Goal: Task Accomplishment & Management: Complete application form

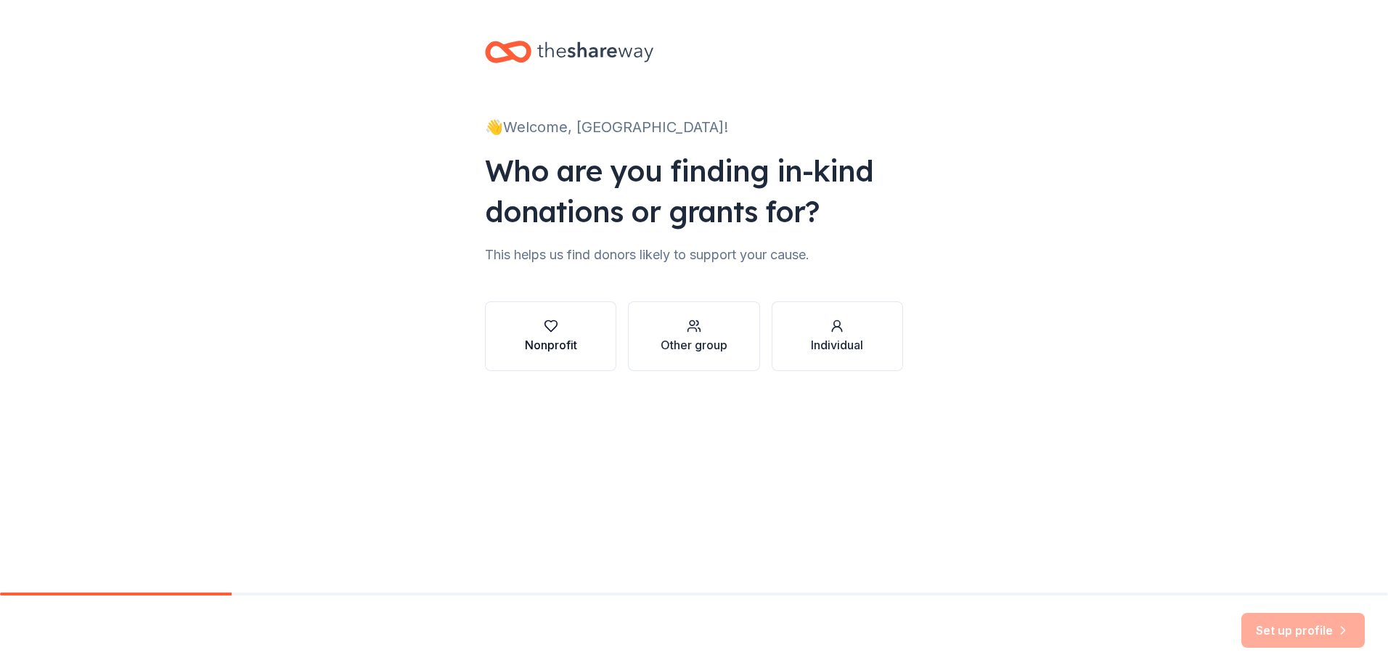
click at [569, 345] on div "Nonprofit" at bounding box center [551, 344] width 52 height 17
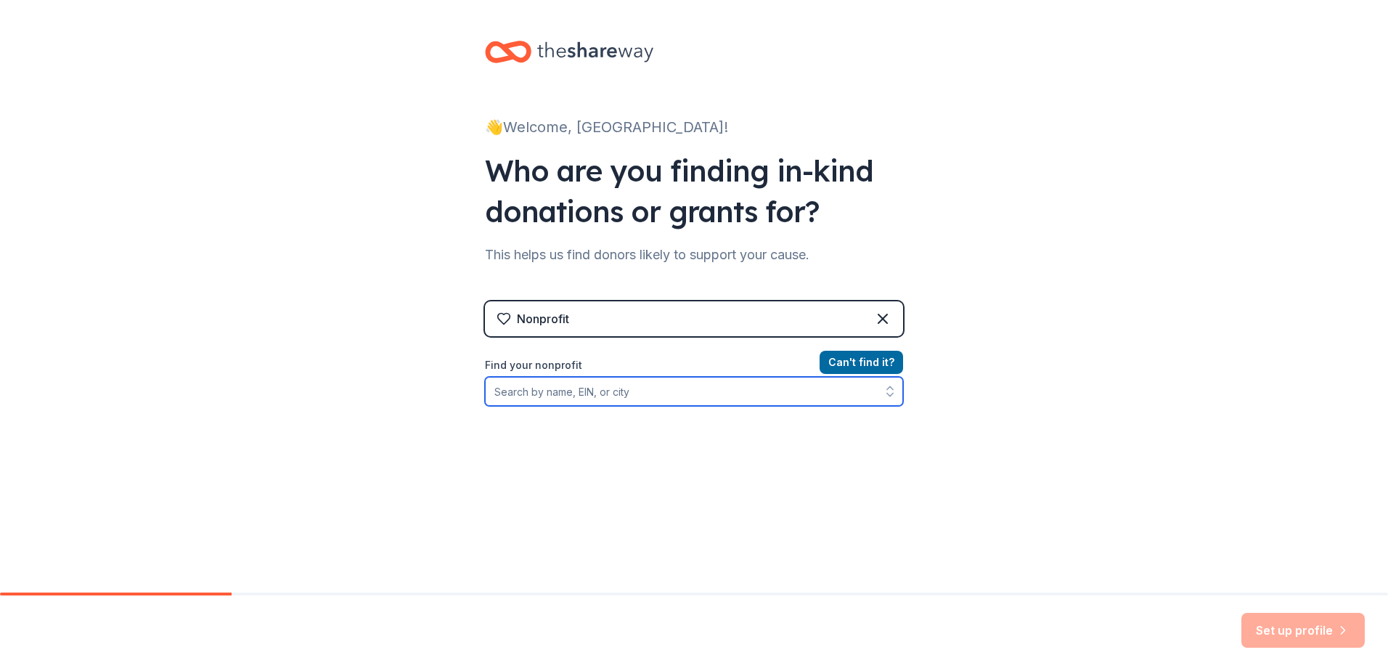
click at [672, 395] on input "Find your nonprofit" at bounding box center [694, 391] width 418 height 29
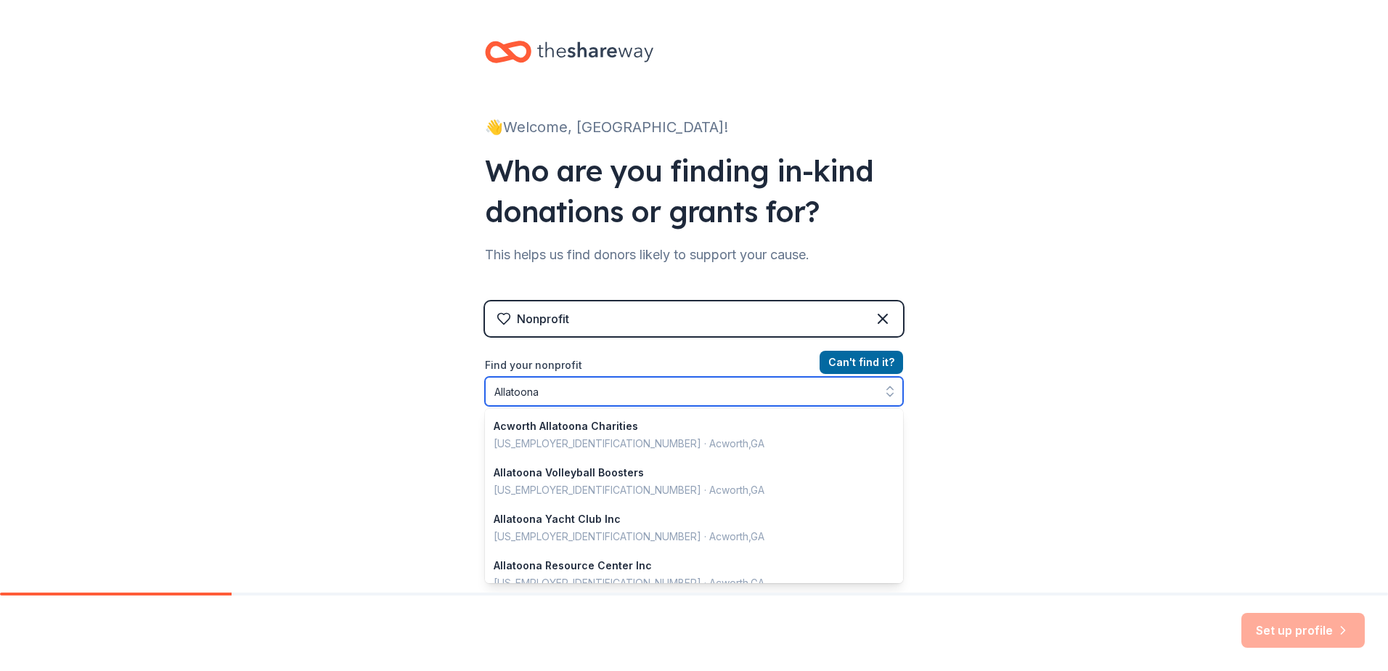
scroll to position [1025, 0]
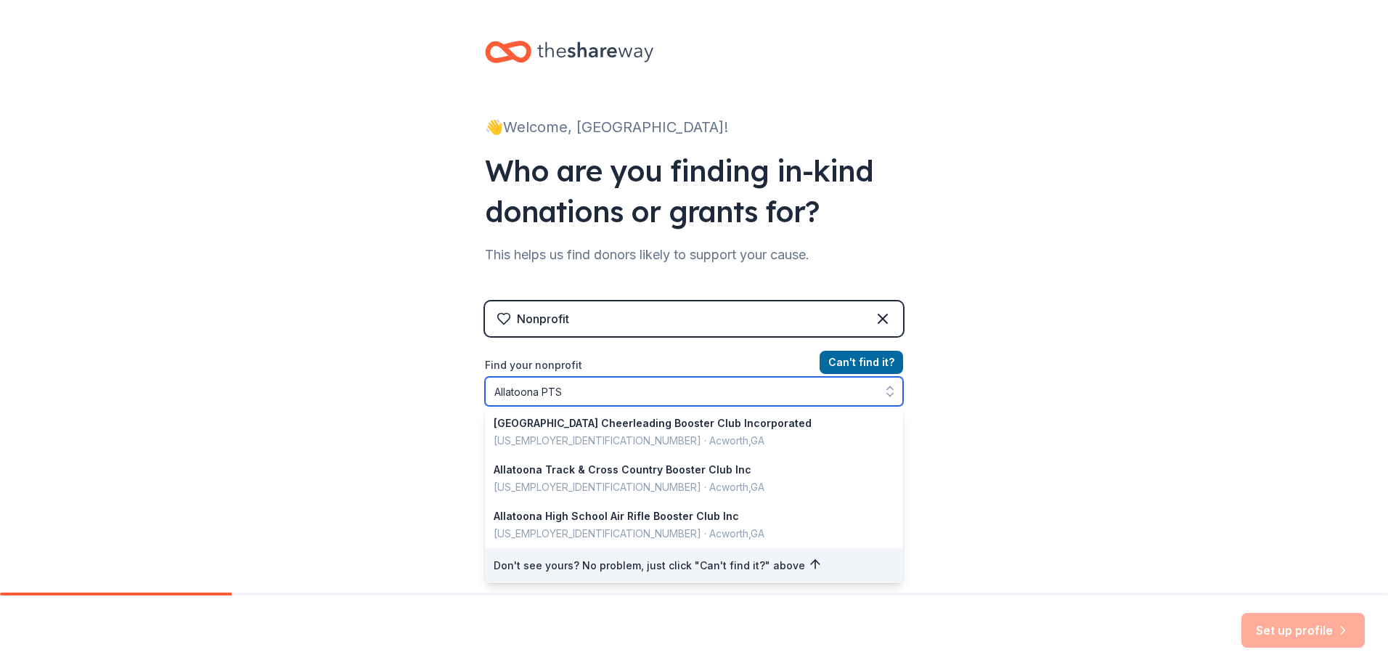
type input "Allatoona PTSA"
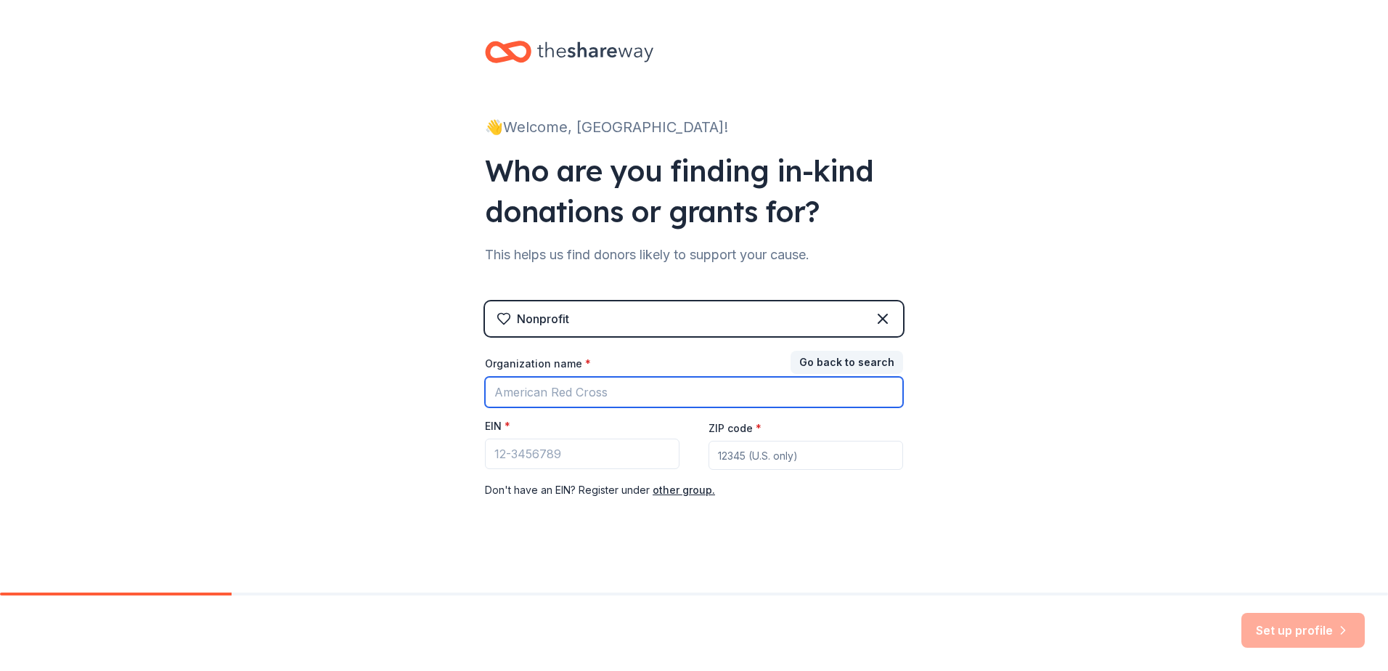
click at [568, 395] on input "Organization name *" at bounding box center [694, 392] width 418 height 30
type input "Allatoona PTSA"
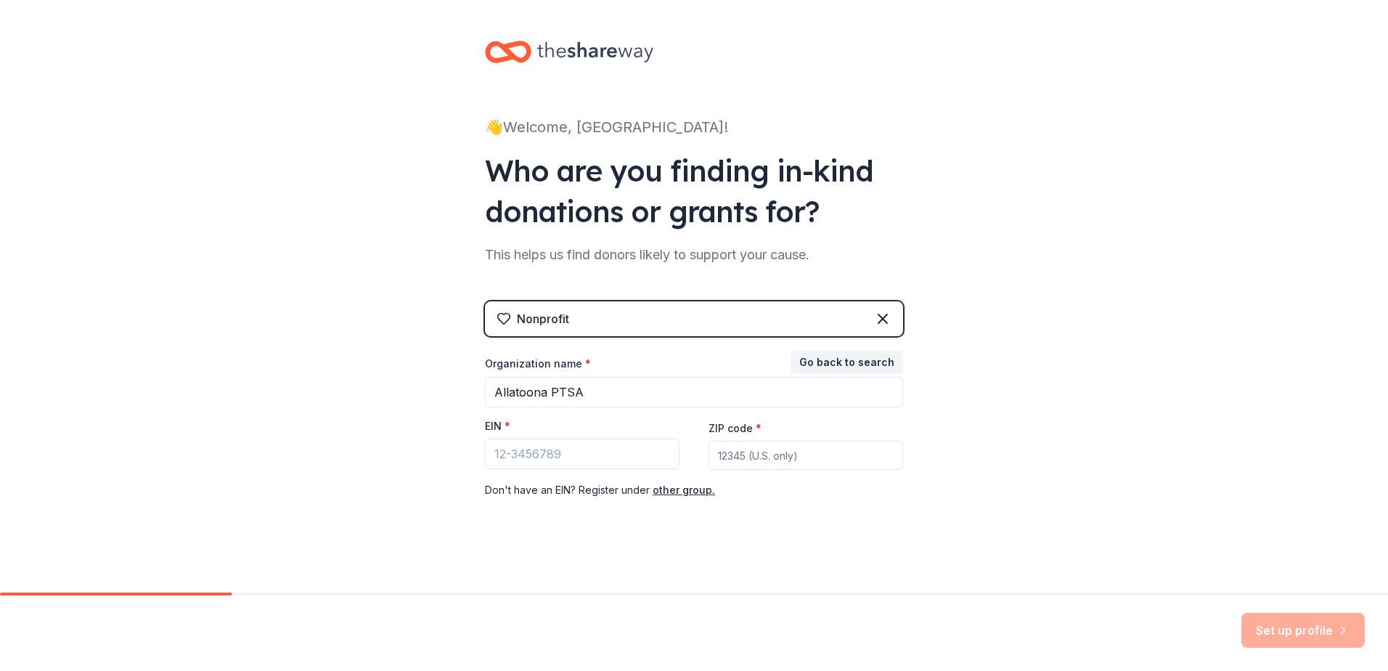
type input "30101"
click at [544, 392] on input "Allatoona PTSA" at bounding box center [694, 392] width 418 height 30
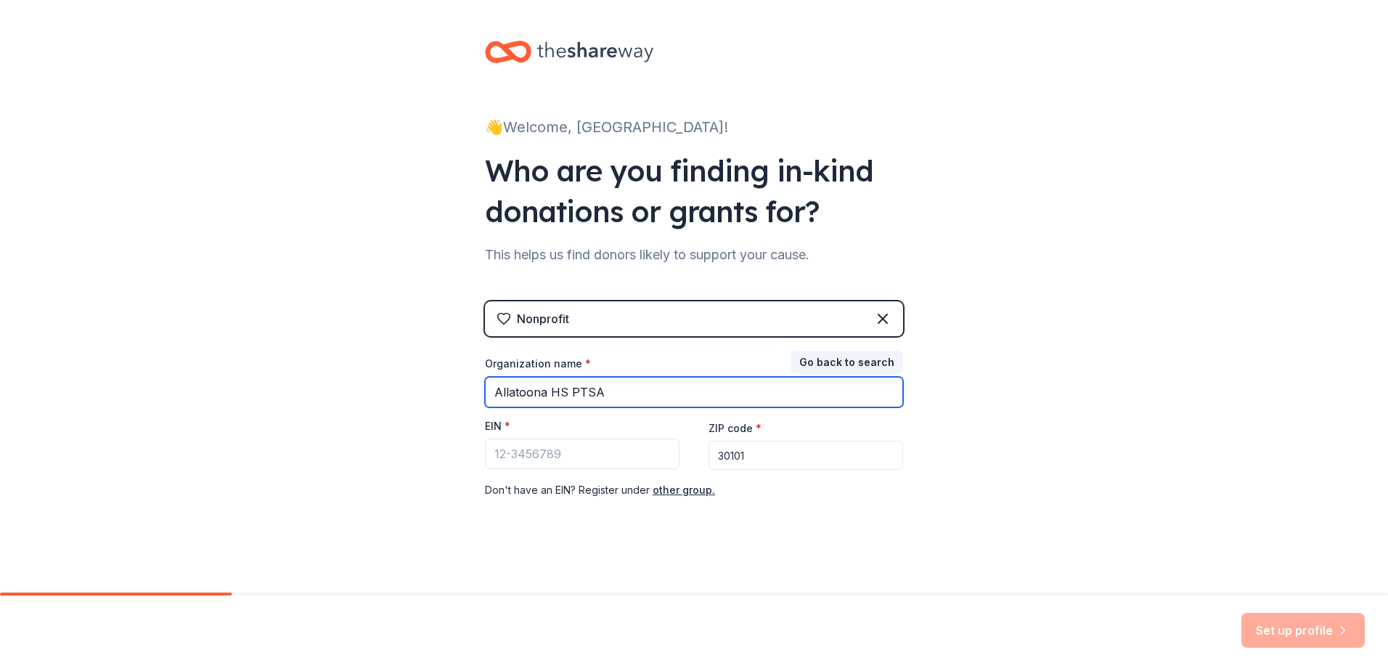
type input "Allatoona HS PTSA"
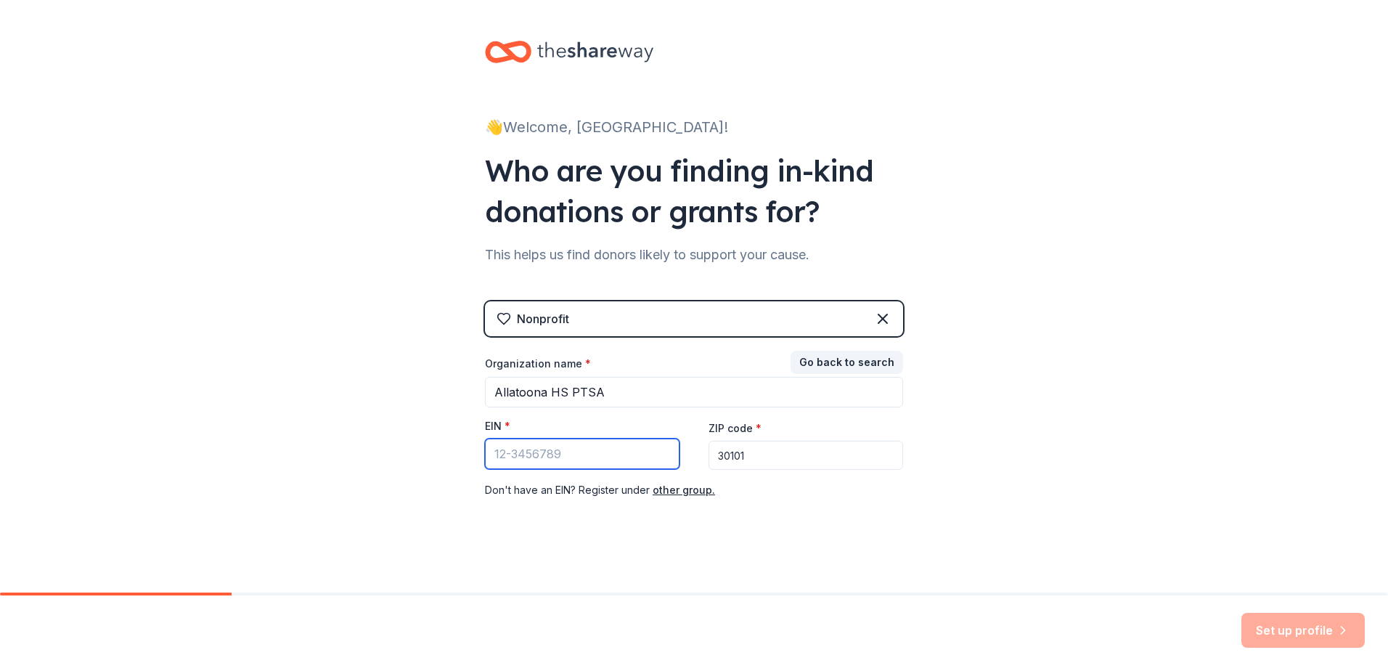
click at [535, 456] on input "EIN *" at bounding box center [582, 453] width 195 height 30
paste input "[US_EMPLOYER_IDENTIFICATION_NUMBER]"
type input "[US_EMPLOYER_IDENTIFICATION_NUMBER]"
click at [1277, 632] on button "Set up profile" at bounding box center [1302, 630] width 123 height 35
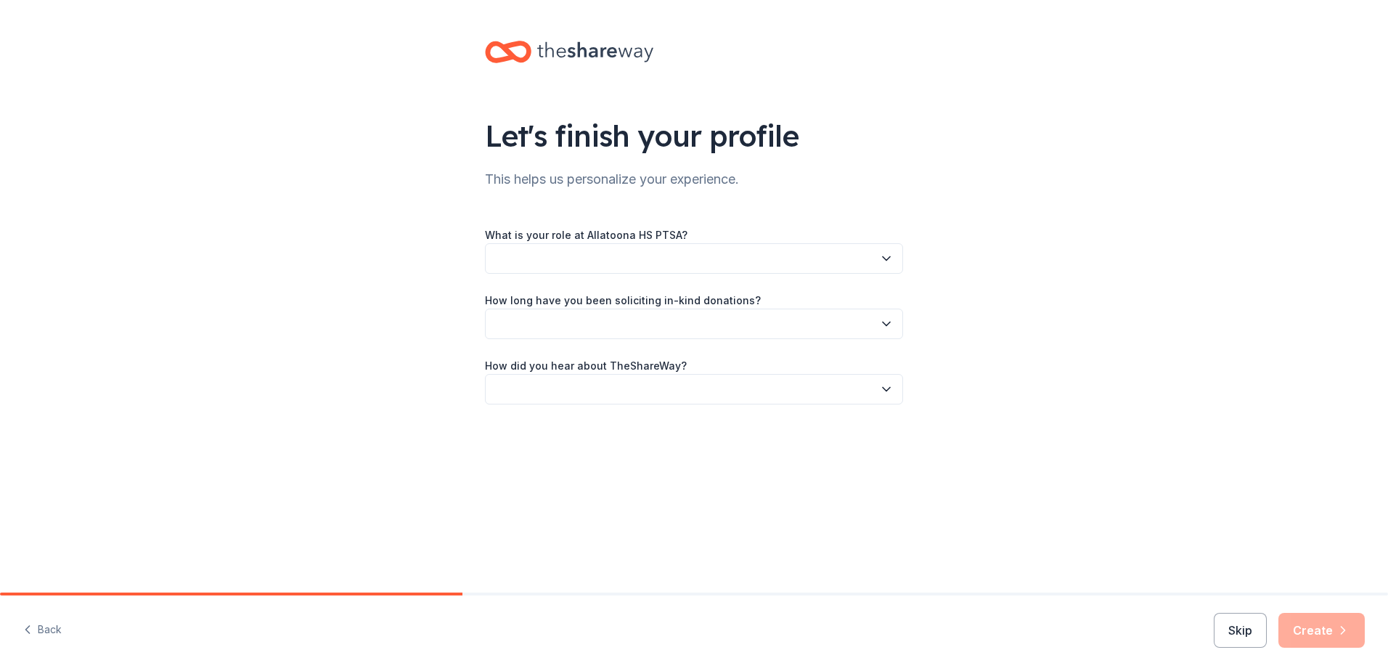
drag, startPoint x: 1007, startPoint y: 5, endPoint x: 881, endPoint y: 256, distance: 280.8
click at [881, 256] on icon "button" at bounding box center [886, 258] width 15 height 15
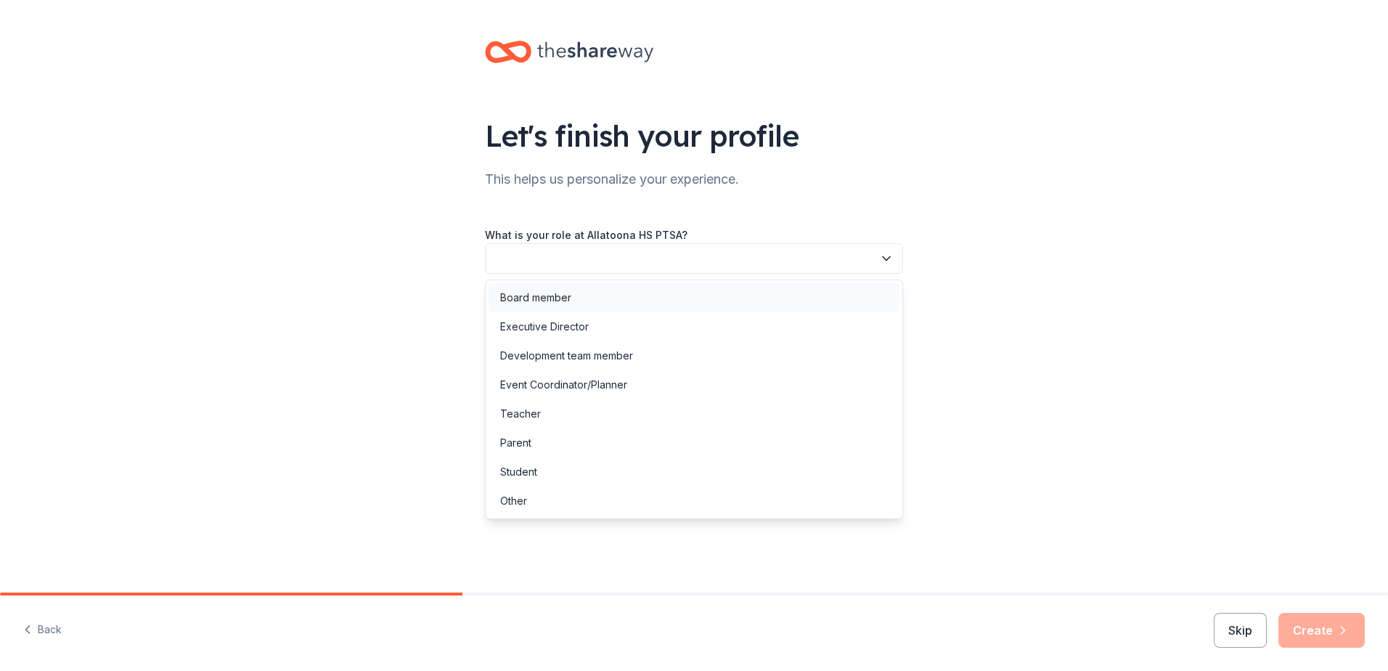
click at [578, 290] on div "Board member" at bounding box center [693, 297] width 411 height 29
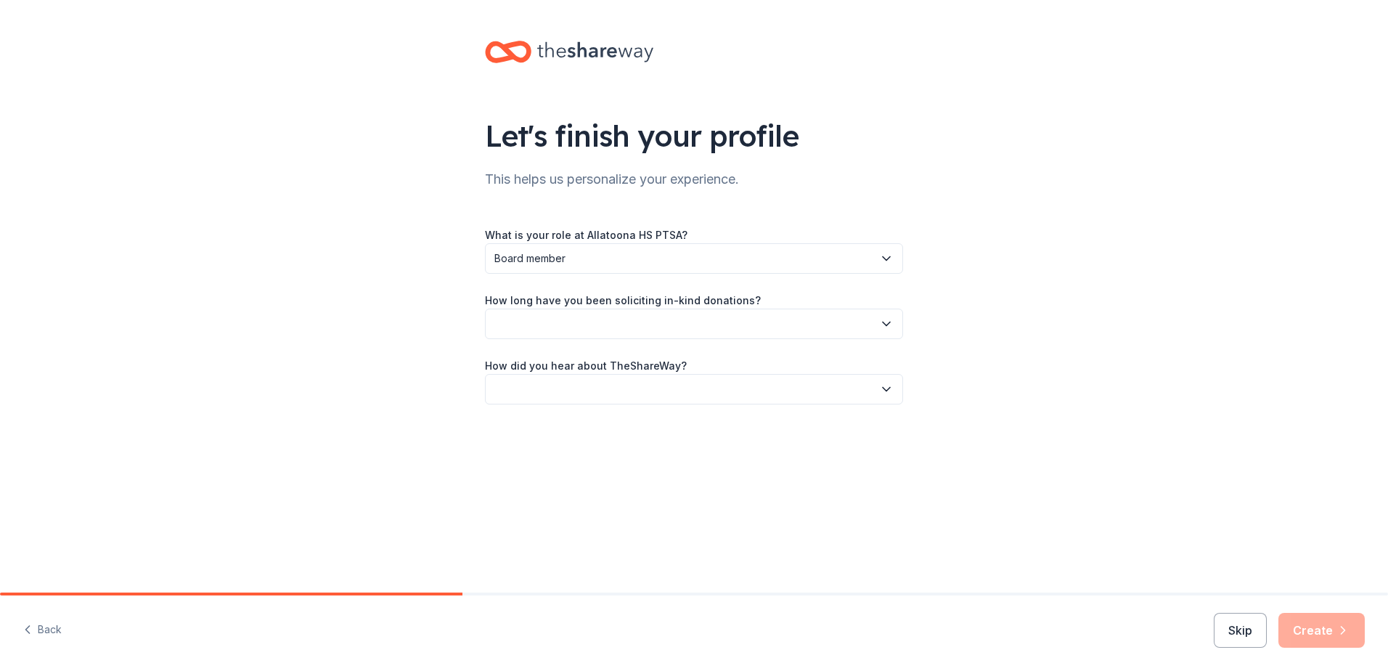
click at [883, 325] on icon "button" at bounding box center [886, 323] width 15 height 15
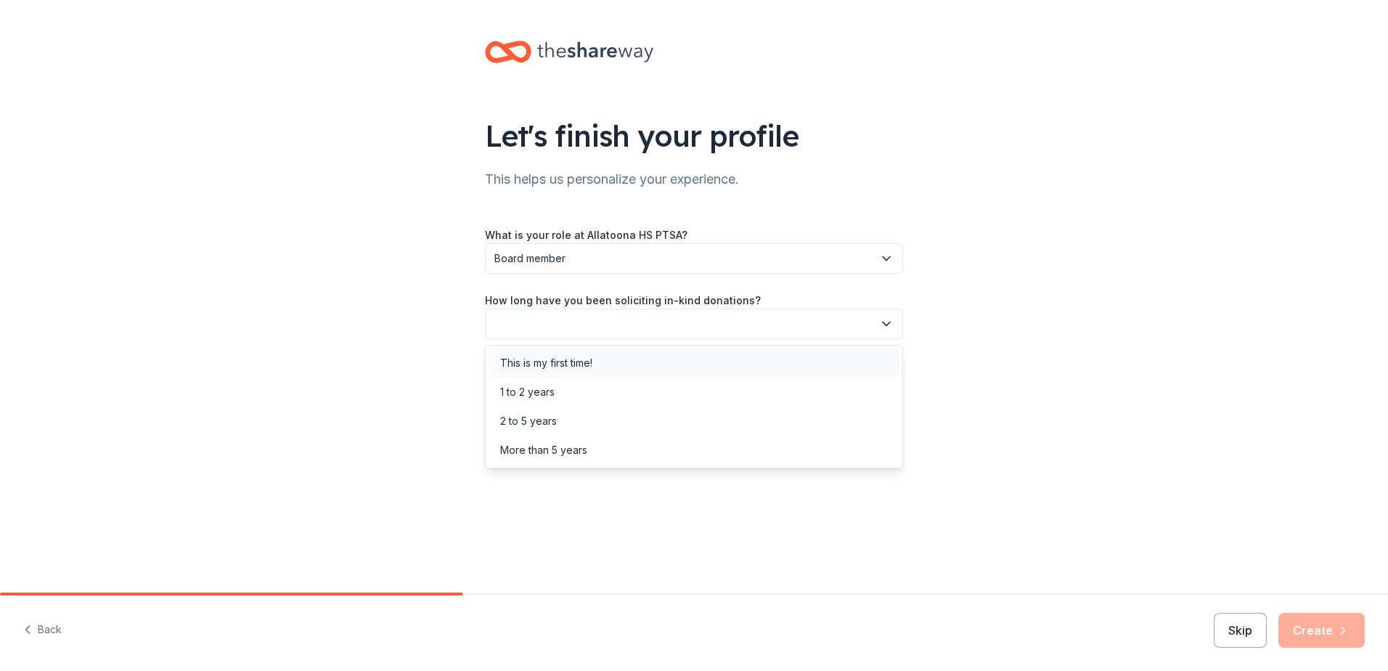
click at [672, 361] on div "This is my first time!" at bounding box center [693, 362] width 411 height 29
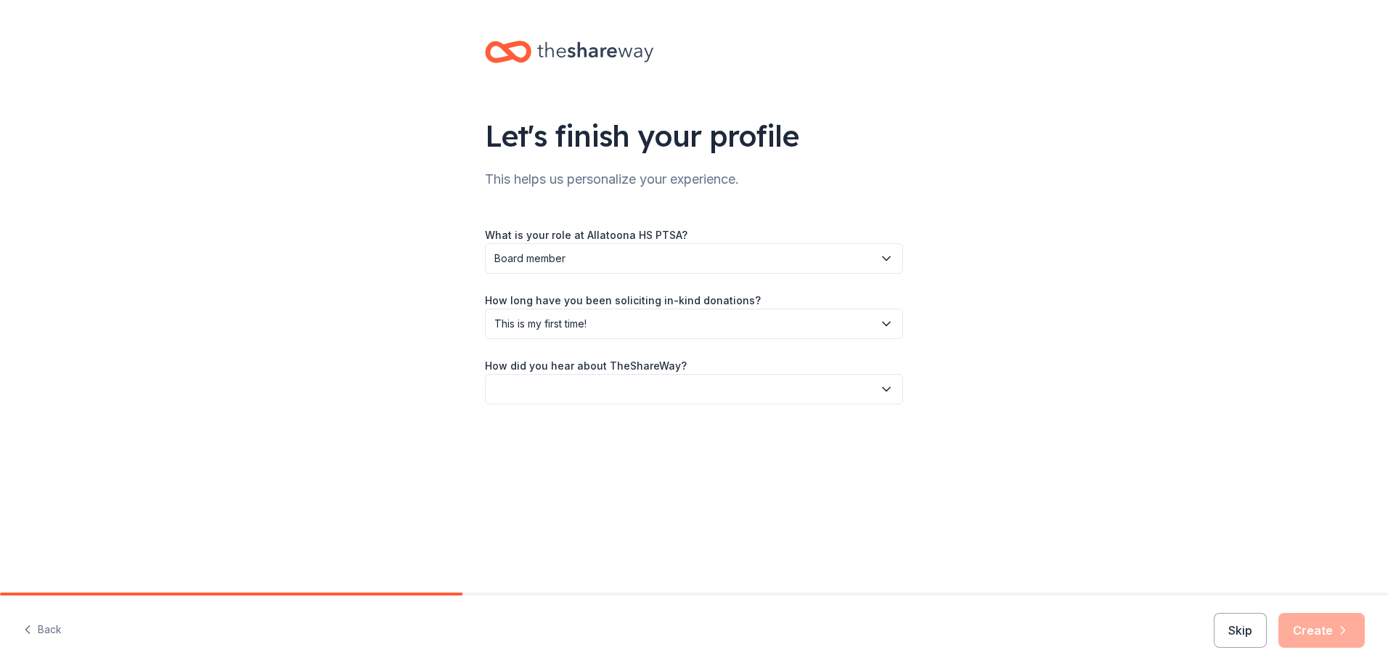
click at [882, 397] on button "button" at bounding box center [694, 389] width 418 height 30
click at [620, 467] on div "Online search" at bounding box center [693, 457] width 411 height 29
click at [1325, 637] on button "Create" at bounding box center [1321, 630] width 86 height 35
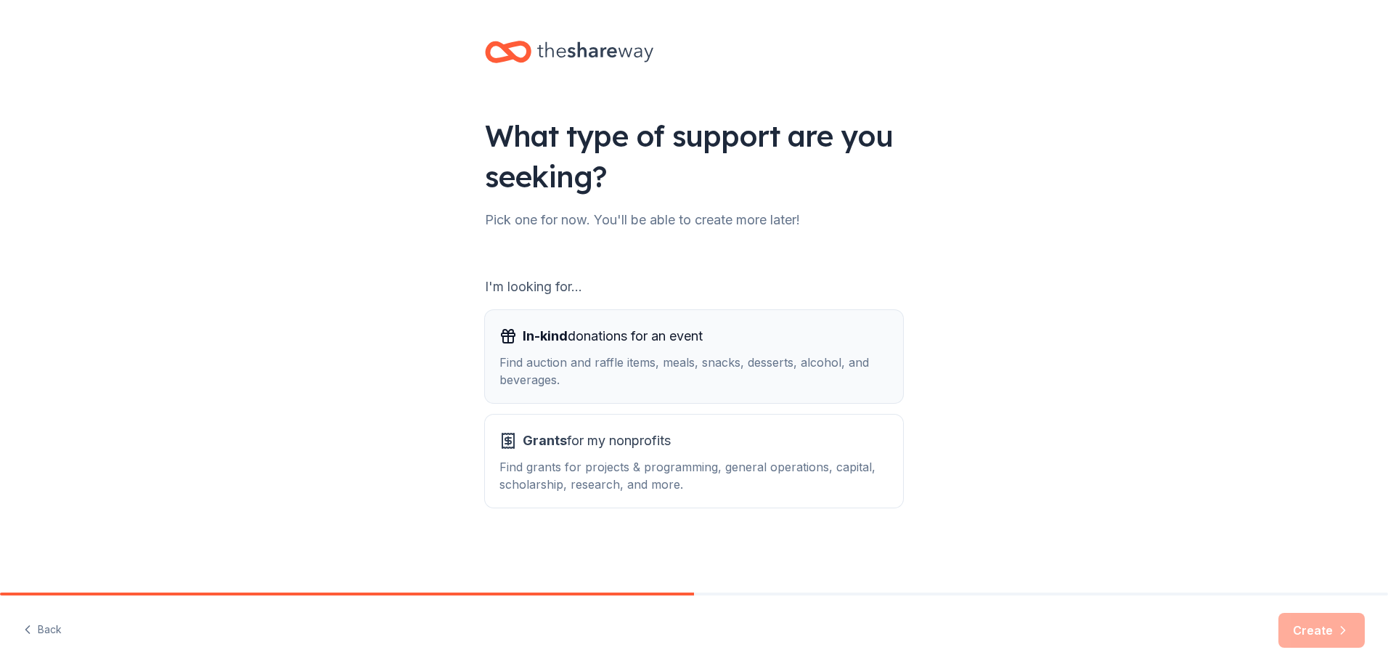
click at [617, 362] on div "Find auction and raffle items, meals, snacks, desserts, alcohol, and beverages." at bounding box center [693, 370] width 389 height 35
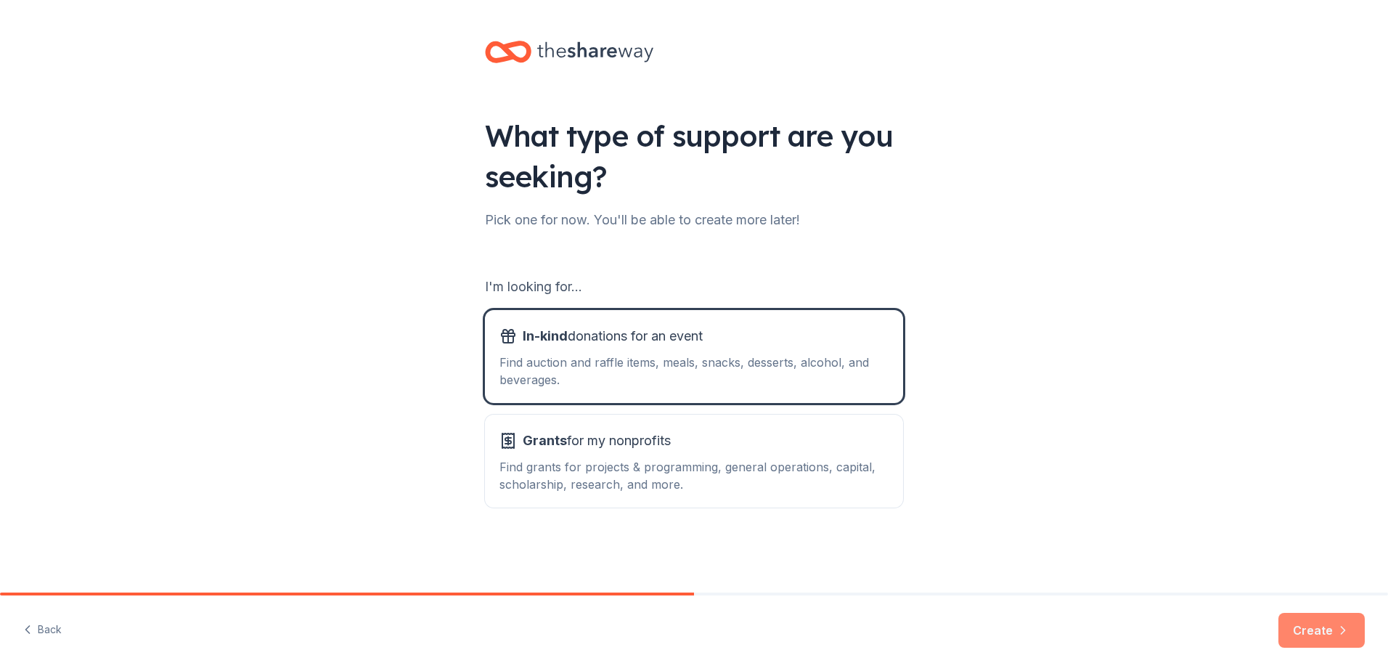
click at [1347, 631] on icon "button" at bounding box center [1343, 630] width 15 height 15
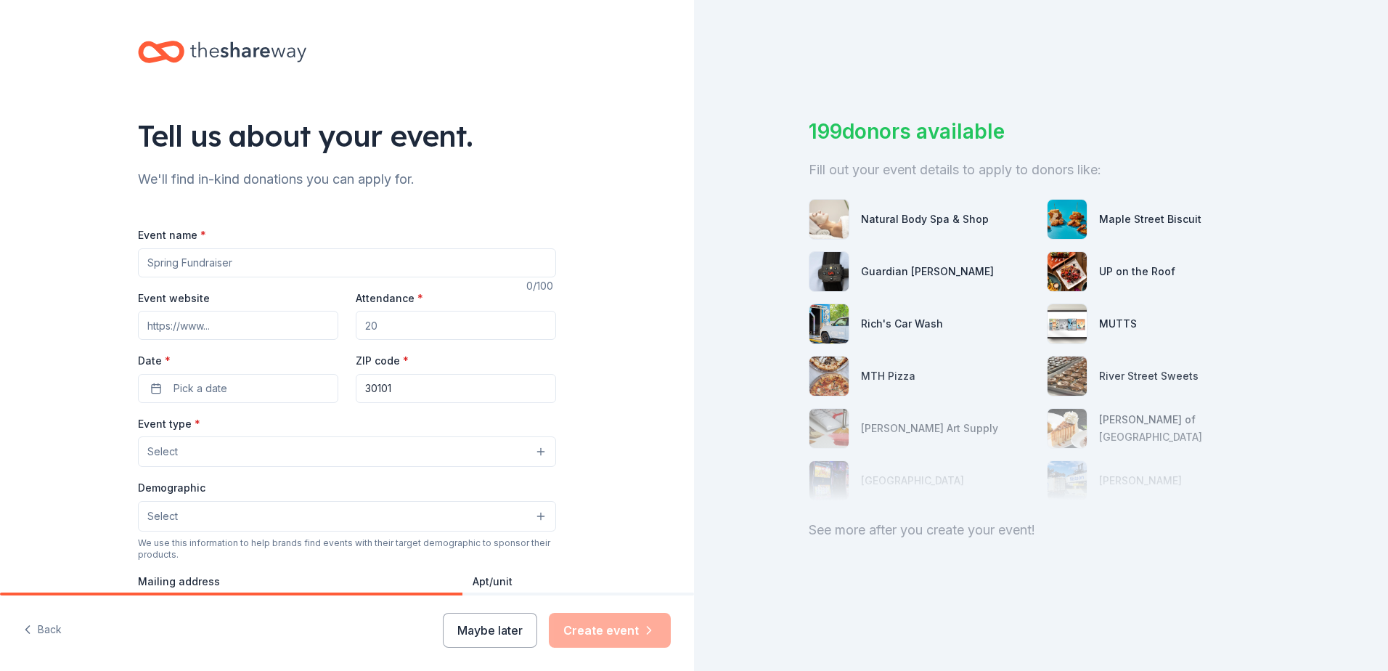
click at [274, 267] on input "Event name *" at bounding box center [347, 262] width 418 height 29
type input "Reflections Art Competition"
click at [204, 332] on input "Event website" at bounding box center [238, 325] width 200 height 29
paste input "[URL][DOMAIN_NAME]"
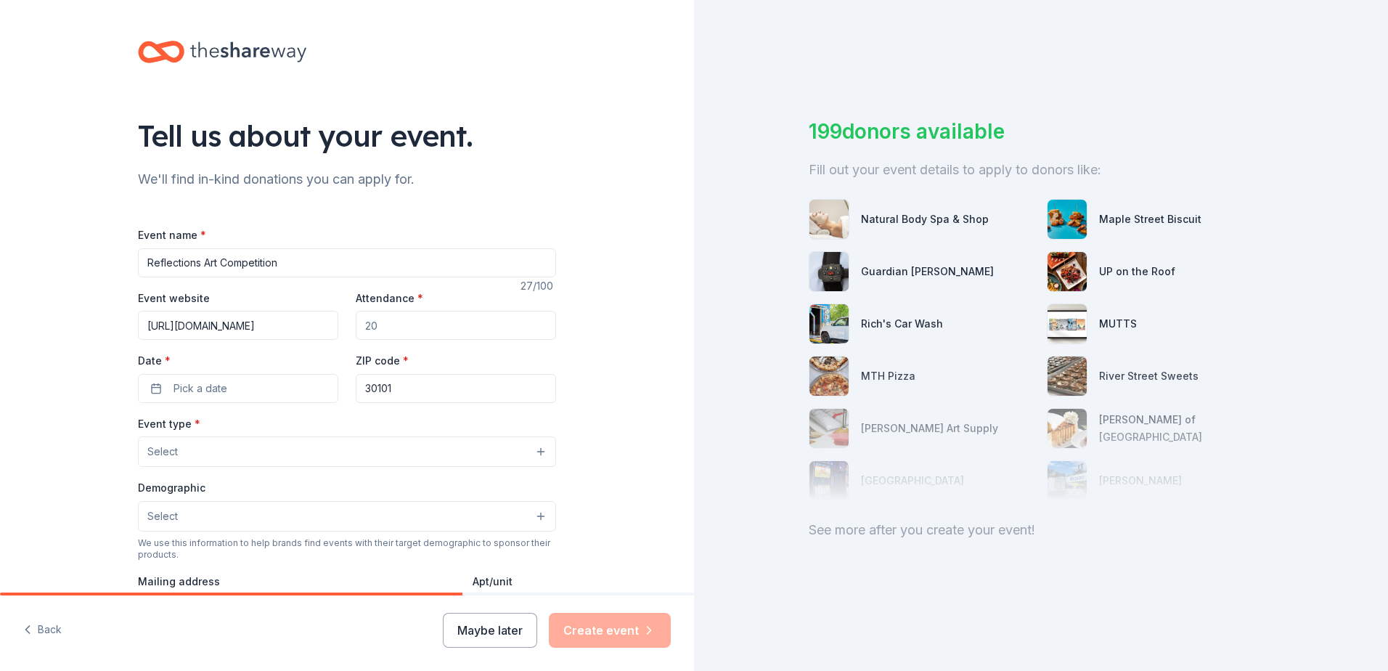
type input "[URL][DOMAIN_NAME]"
drag, startPoint x: 371, startPoint y: 327, endPoint x: 353, endPoint y: 327, distance: 17.4
click at [356, 327] on input "Attendance *" at bounding box center [456, 325] width 200 height 29
click at [385, 330] on input "Attendance *" at bounding box center [456, 325] width 200 height 29
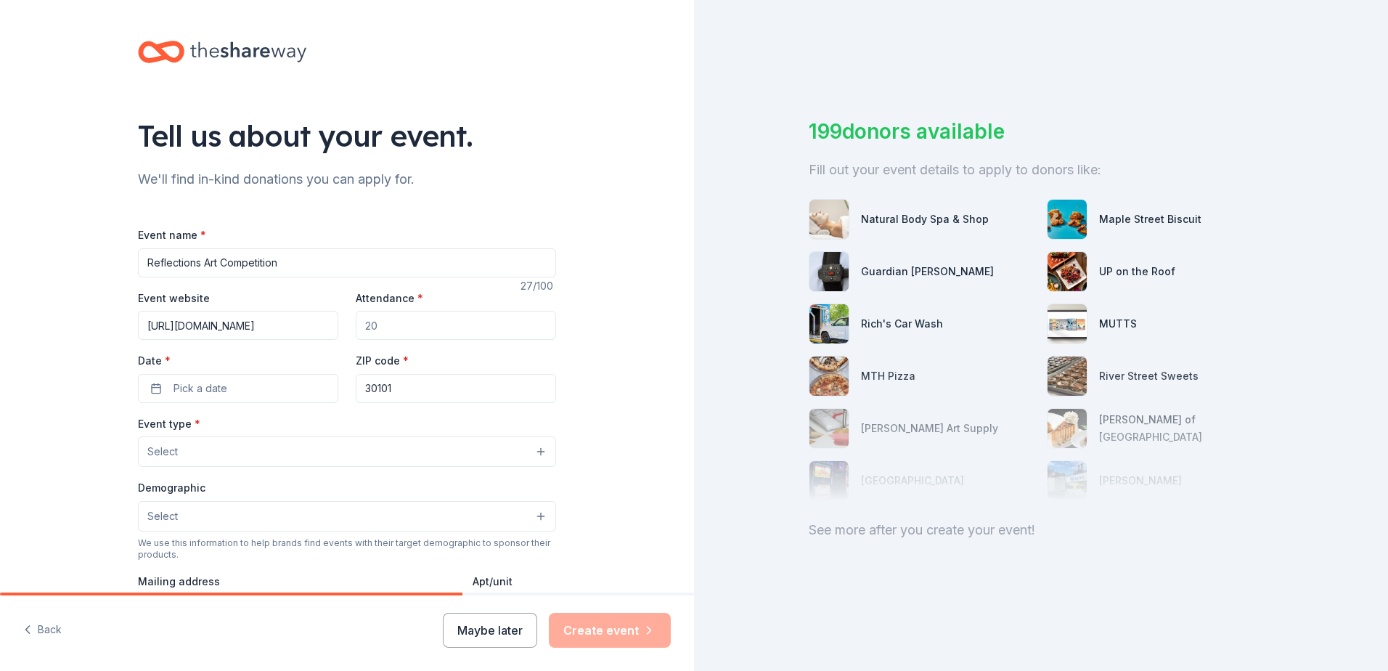
drag, startPoint x: 380, startPoint y: 325, endPoint x: 362, endPoint y: 324, distance: 17.5
click at [362, 324] on input "Attendance *" at bounding box center [456, 325] width 200 height 29
type input "75"
click at [184, 396] on span "Pick a date" at bounding box center [200, 388] width 54 height 17
click at [315, 429] on button "Go to next month" at bounding box center [311, 427] width 20 height 20
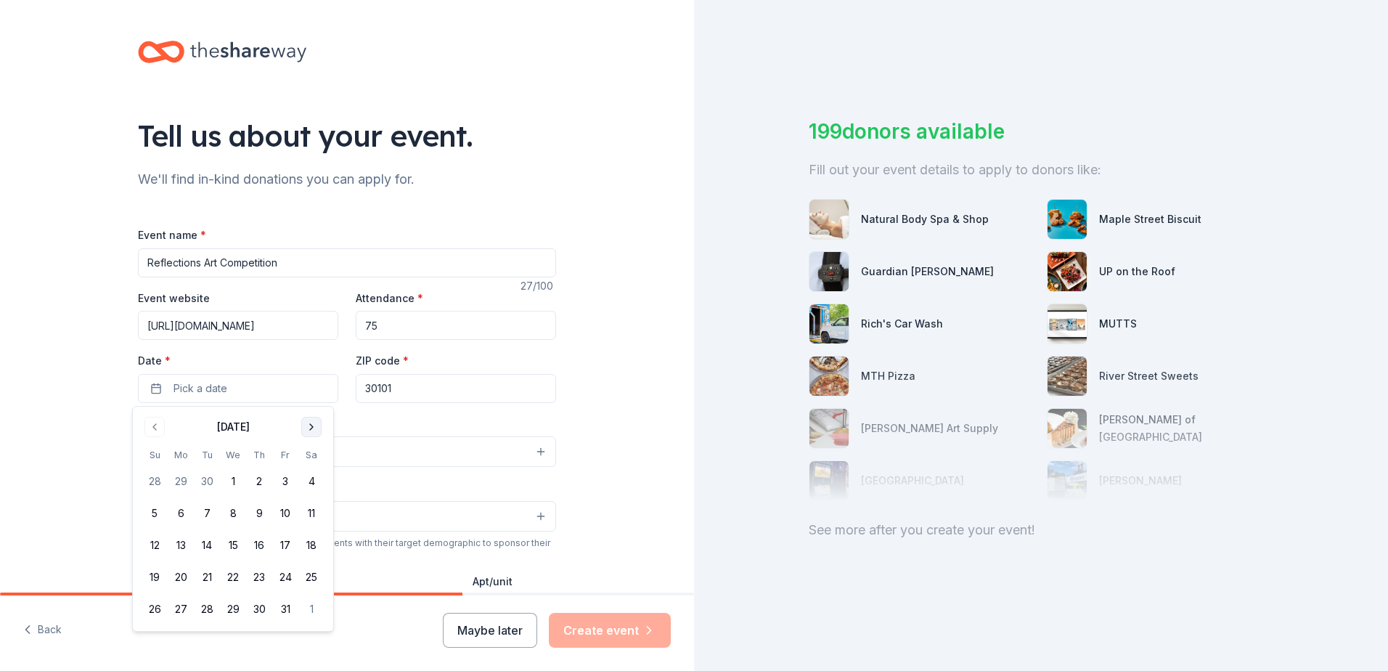
click at [315, 429] on button "Go to next month" at bounding box center [311, 427] width 20 height 20
click at [290, 546] on button "14" at bounding box center [285, 545] width 26 height 26
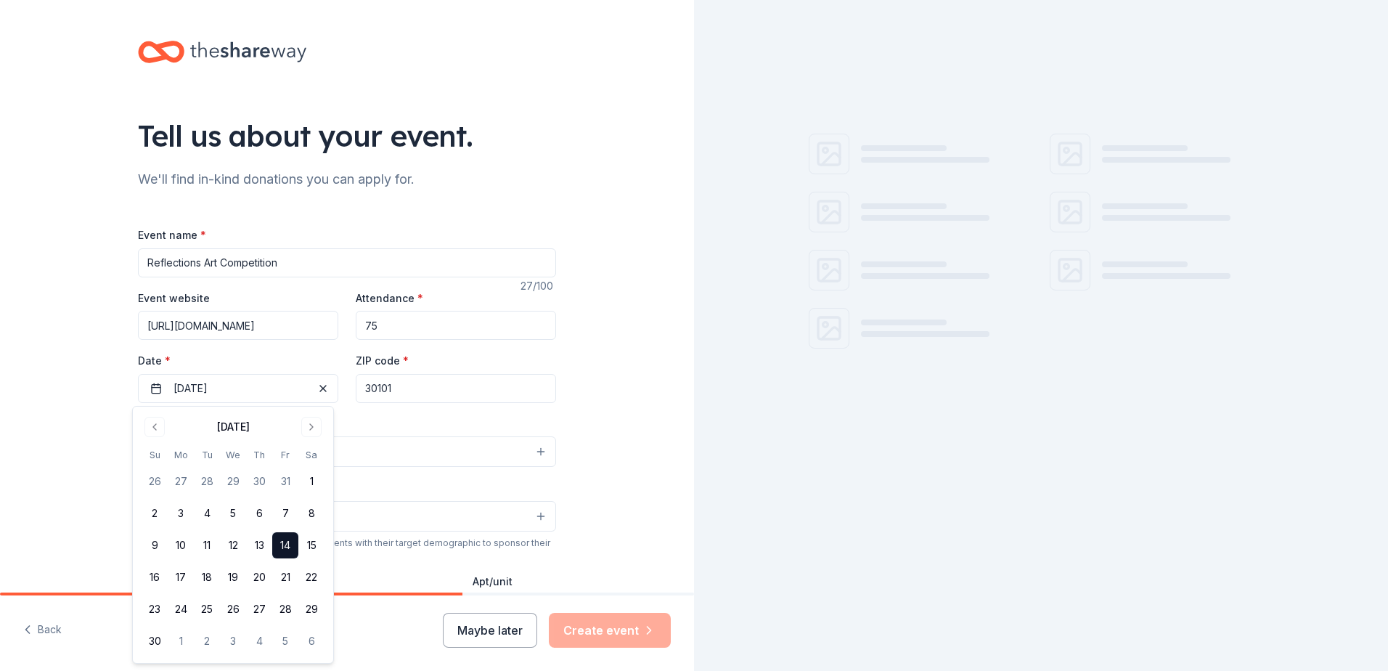
click at [372, 440] on button "Select" at bounding box center [347, 451] width 418 height 30
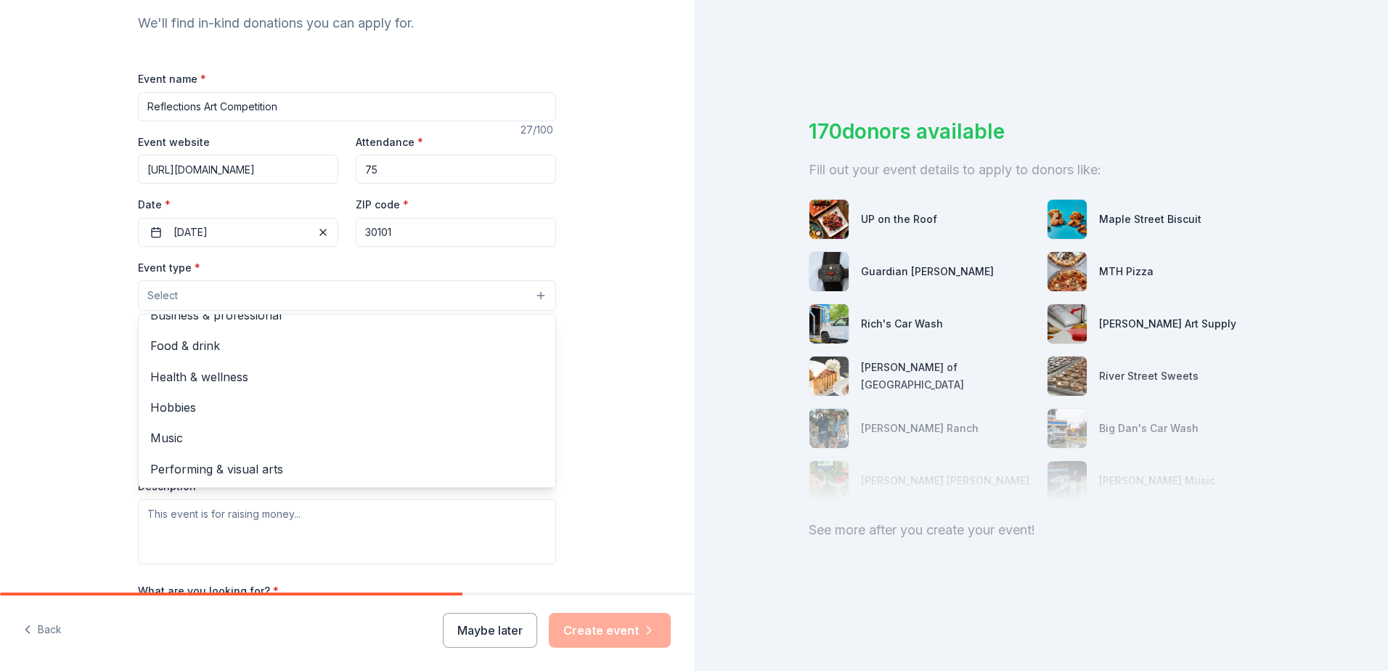
scroll to position [218, 0]
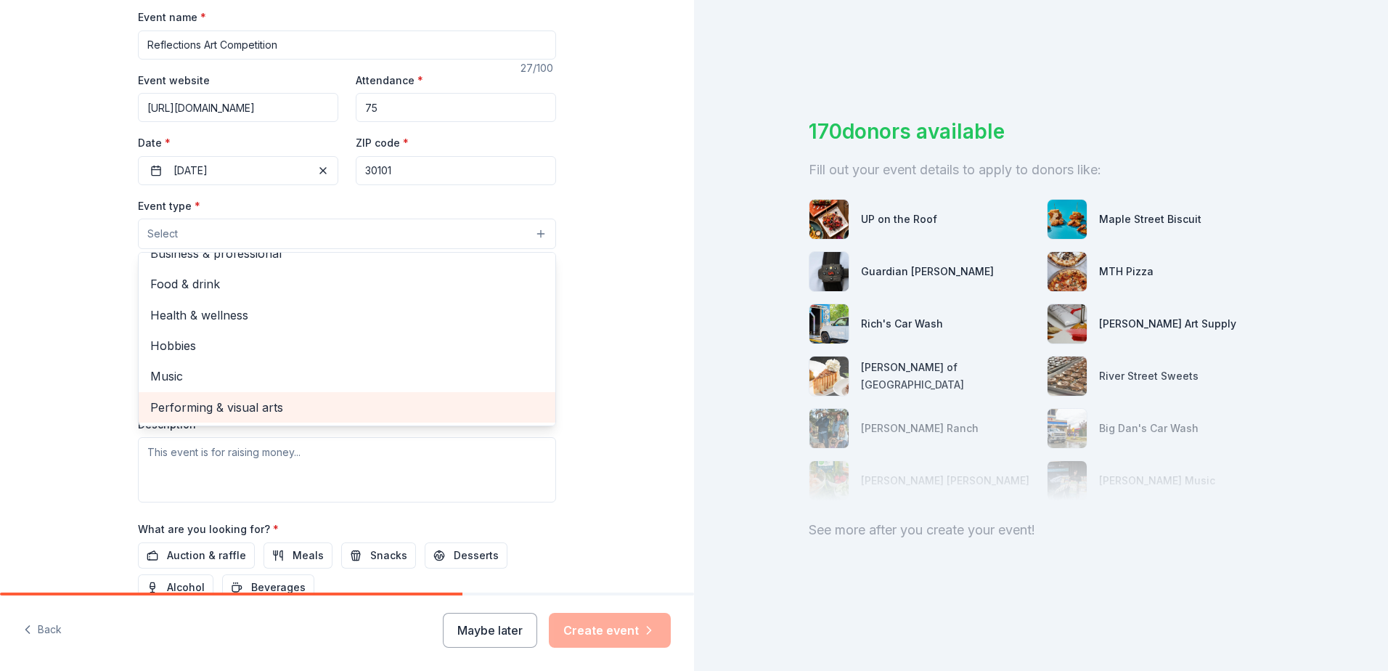
click at [294, 412] on span "Performing & visual arts" at bounding box center [346, 407] width 393 height 19
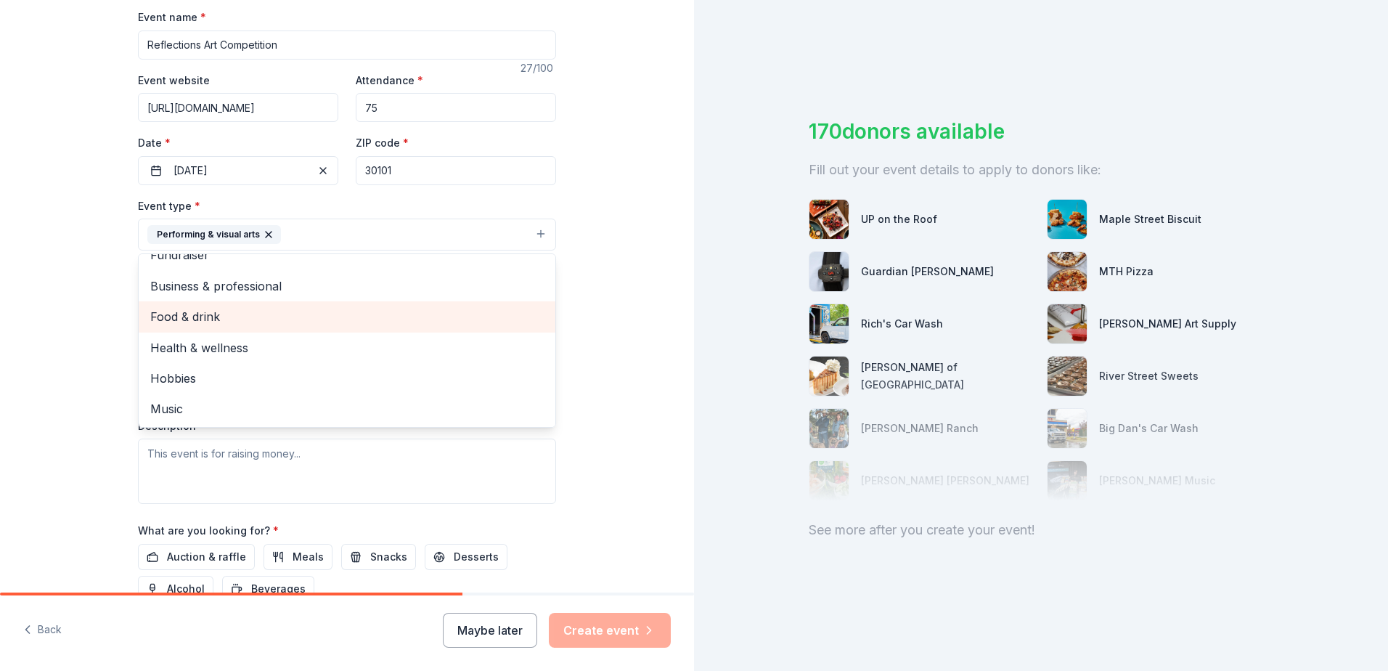
scroll to position [0, 0]
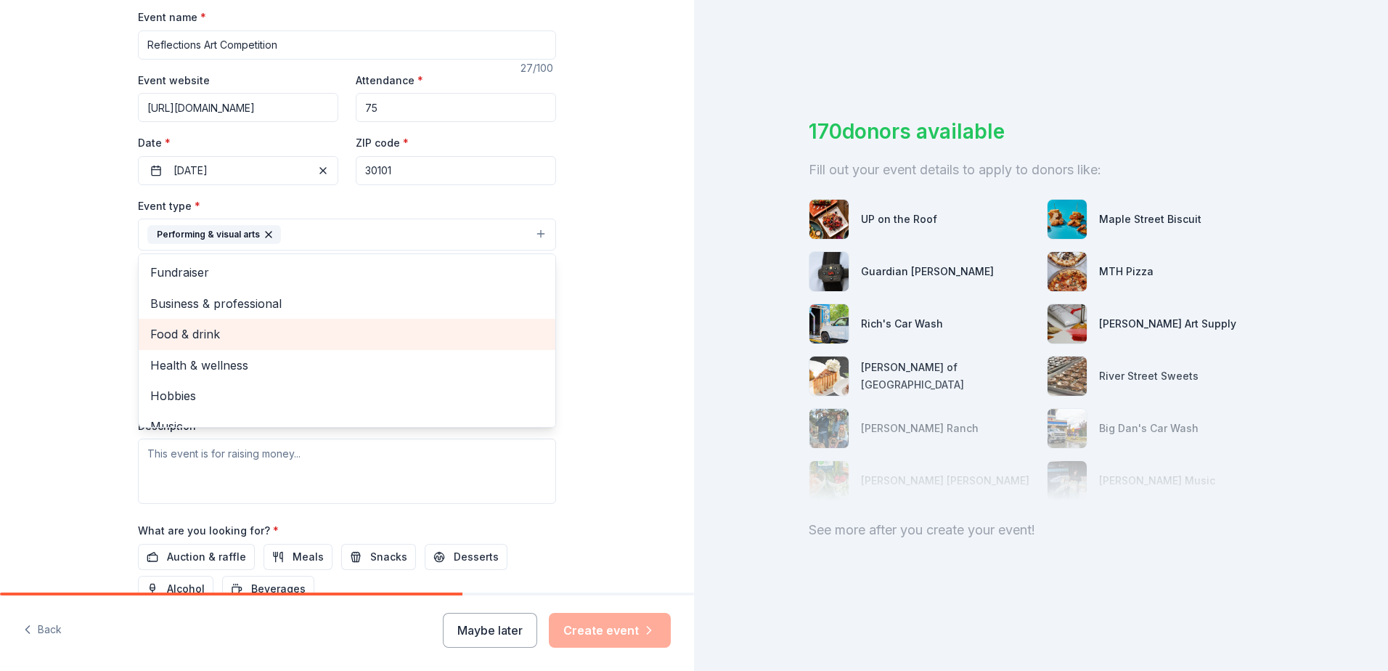
click at [361, 335] on span "Food & drink" at bounding box center [346, 333] width 393 height 19
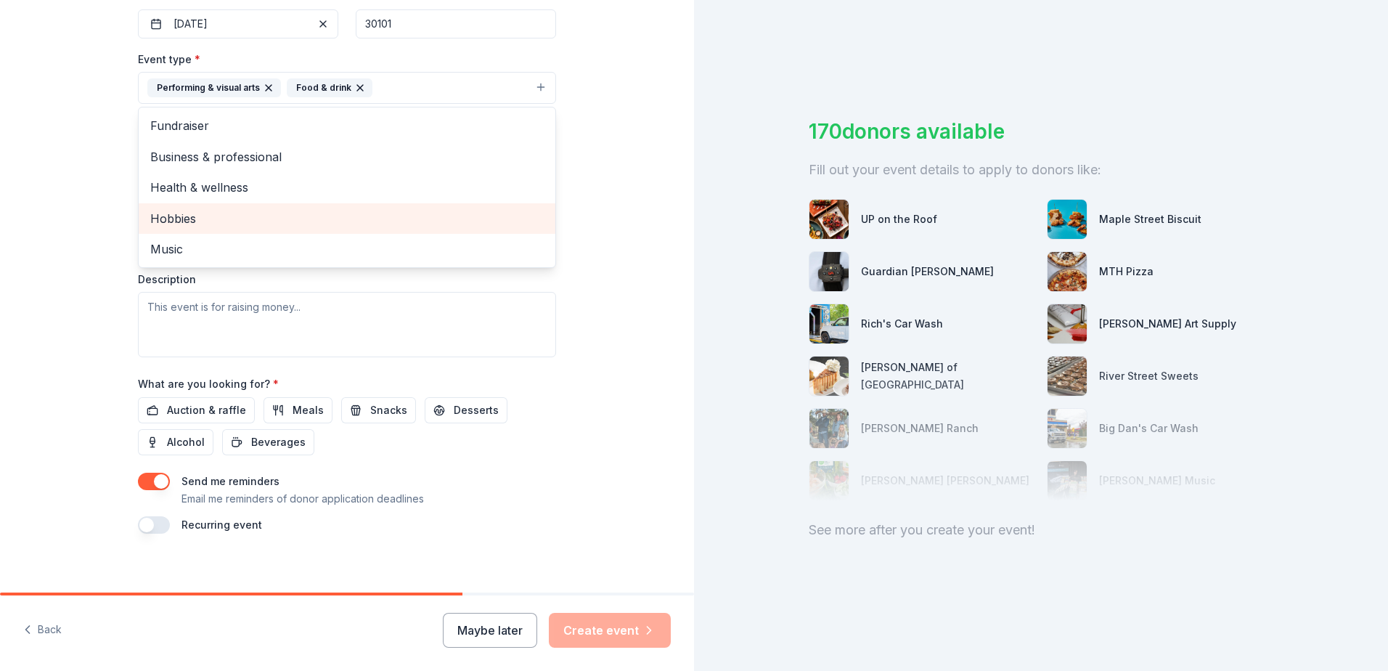
scroll to position [375, 0]
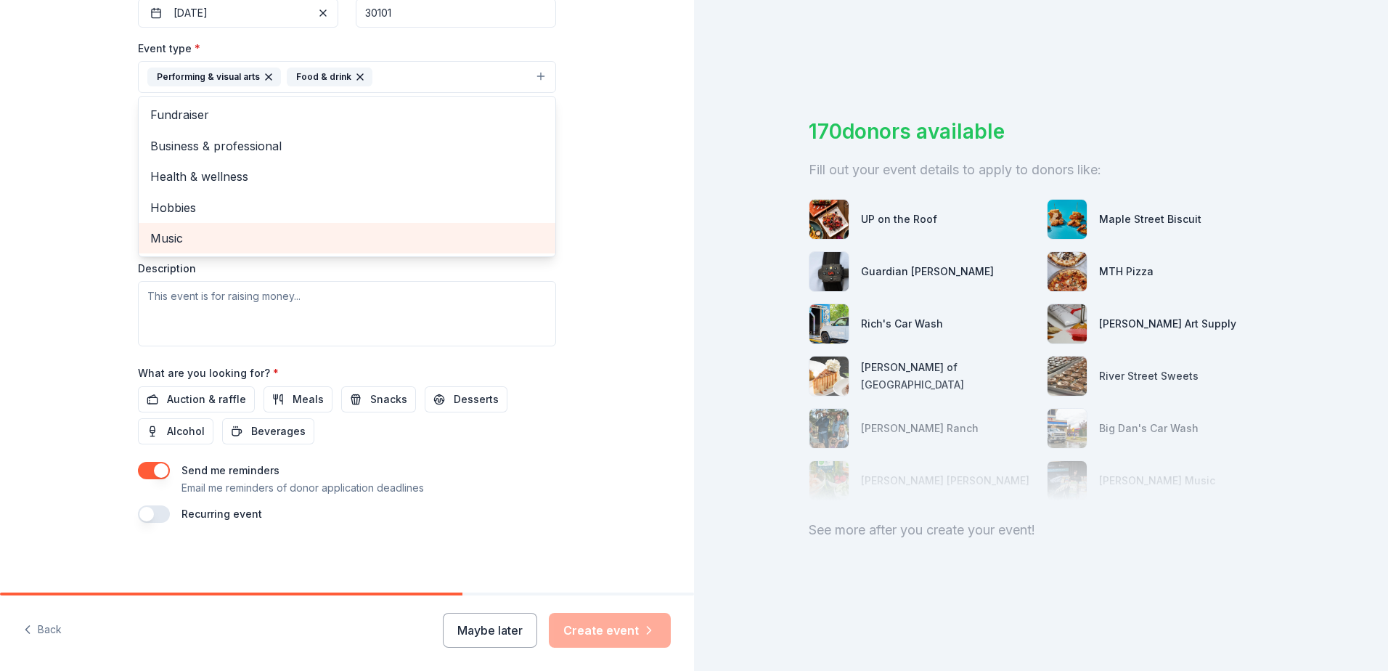
click at [246, 234] on span "Music" at bounding box center [346, 238] width 393 height 19
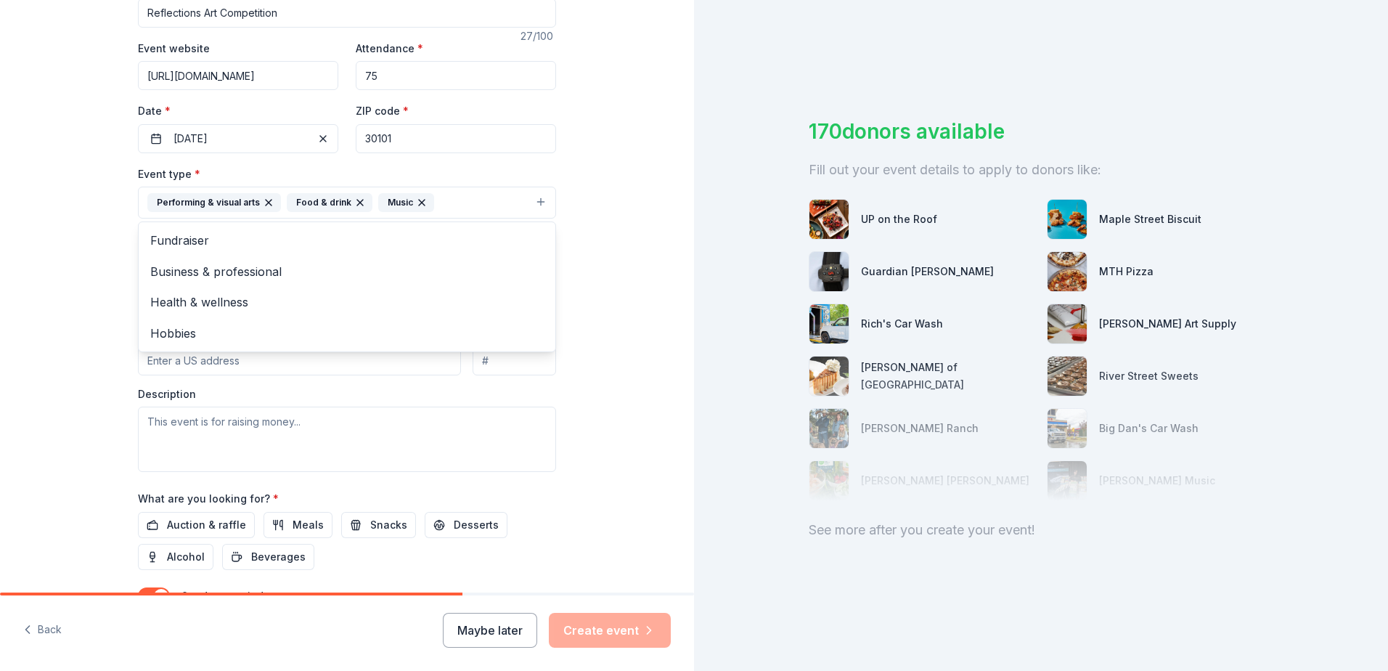
scroll to position [230, 0]
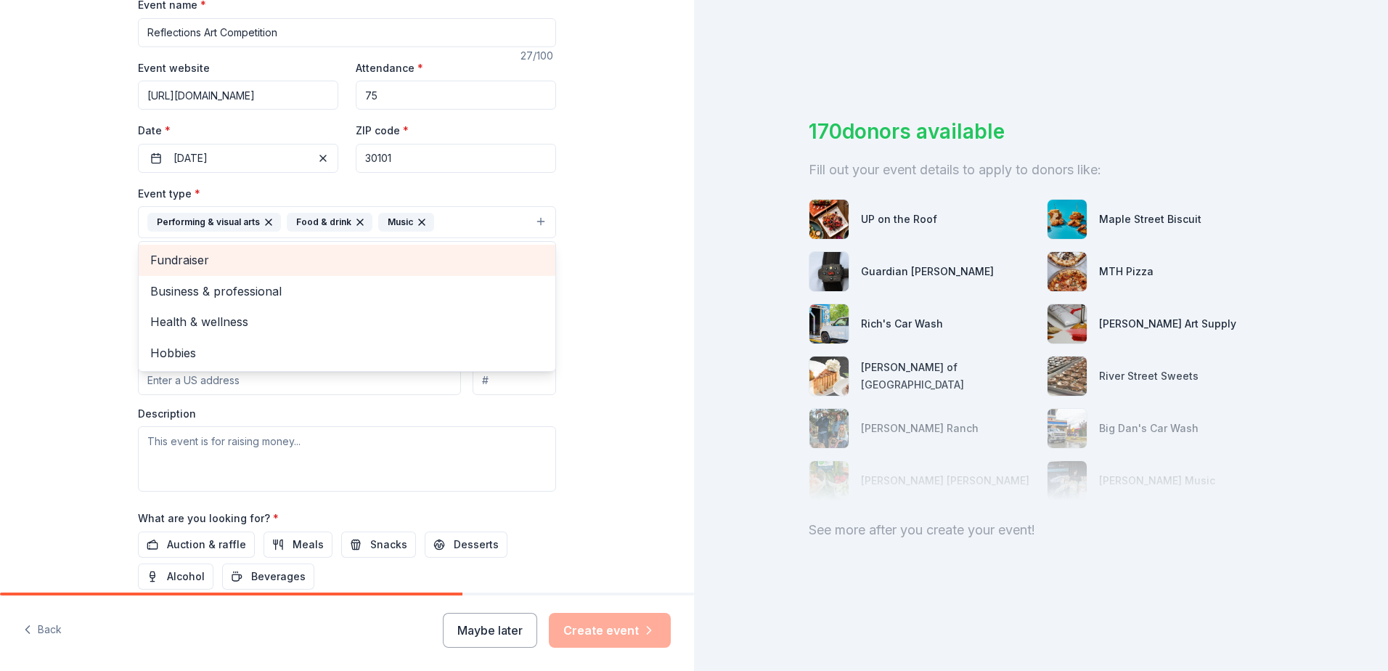
click at [216, 261] on span "Fundraiser" at bounding box center [346, 259] width 393 height 19
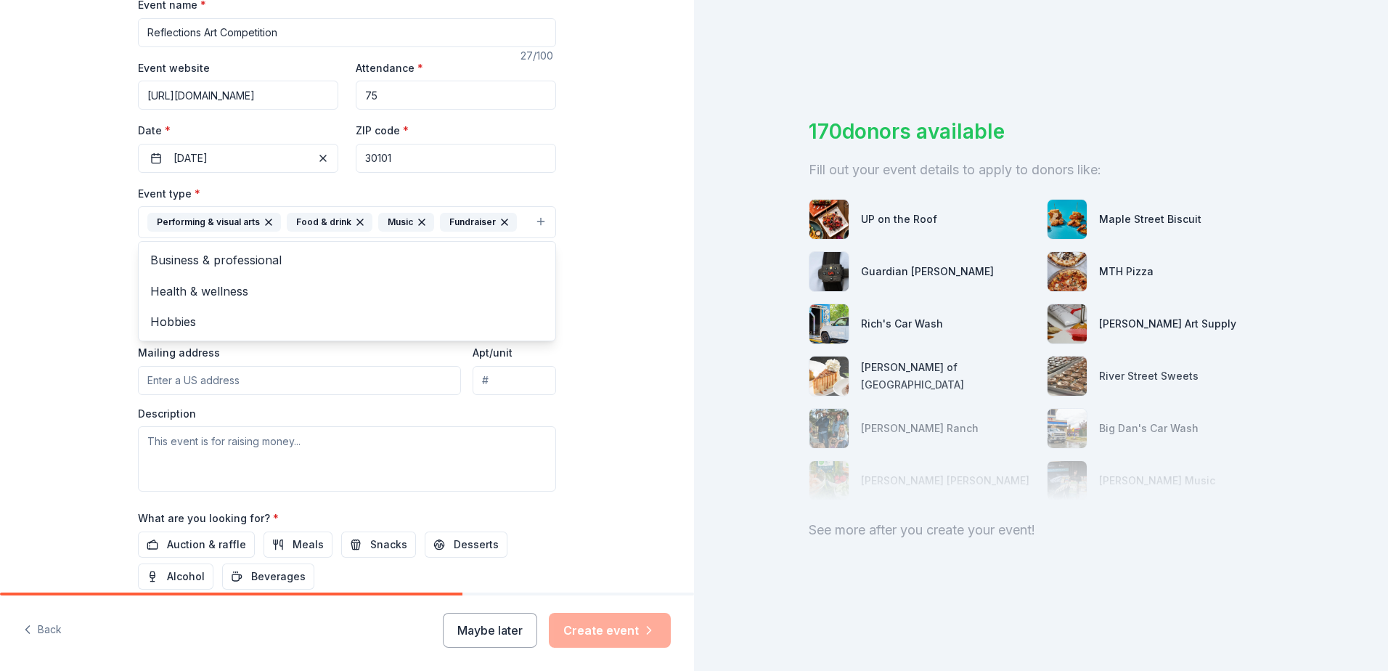
click at [620, 432] on div "Tell us about your event. We'll find in-kind donations you can apply for. Event…" at bounding box center [347, 254] width 694 height 968
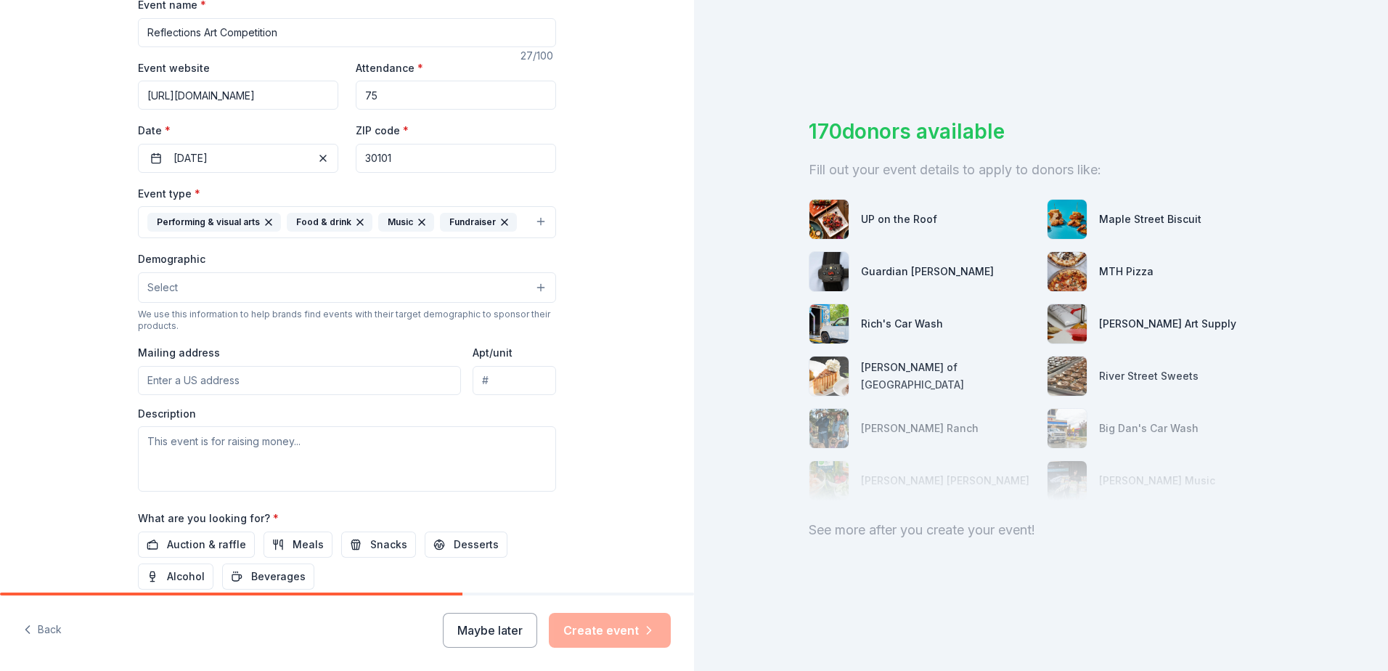
click at [533, 289] on button "Select" at bounding box center [347, 287] width 418 height 30
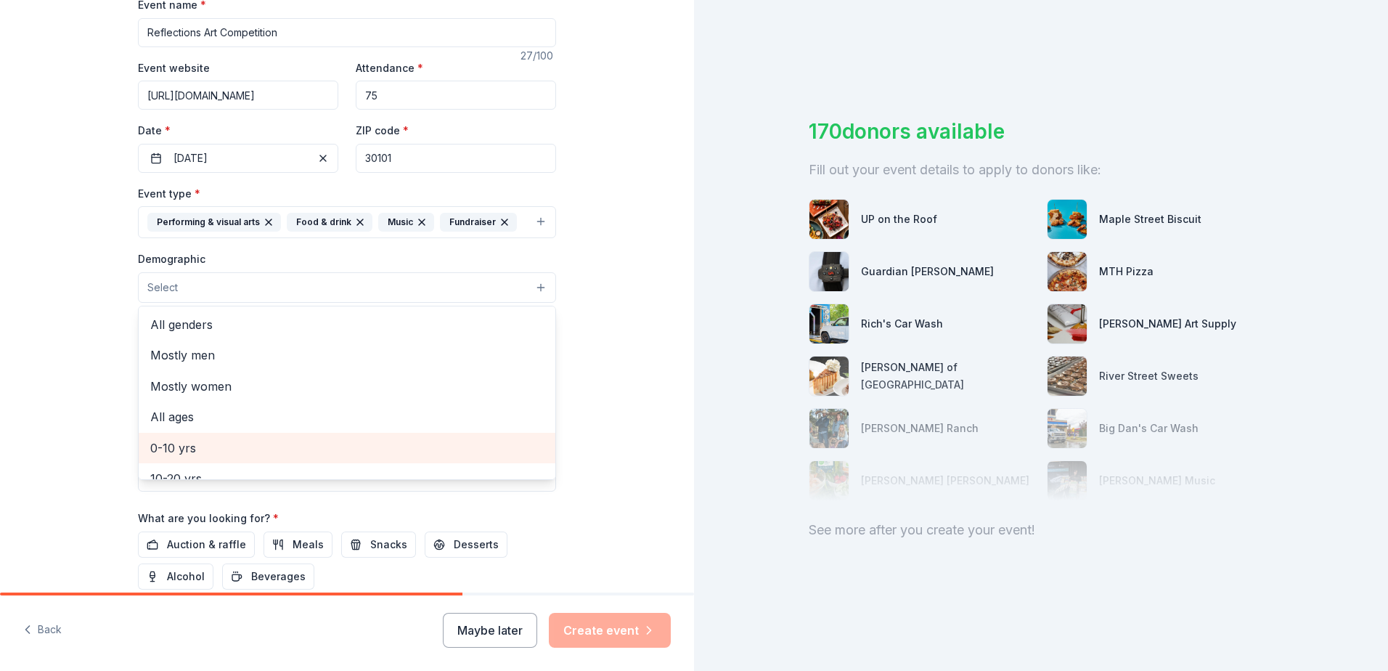
scroll to position [73, 0]
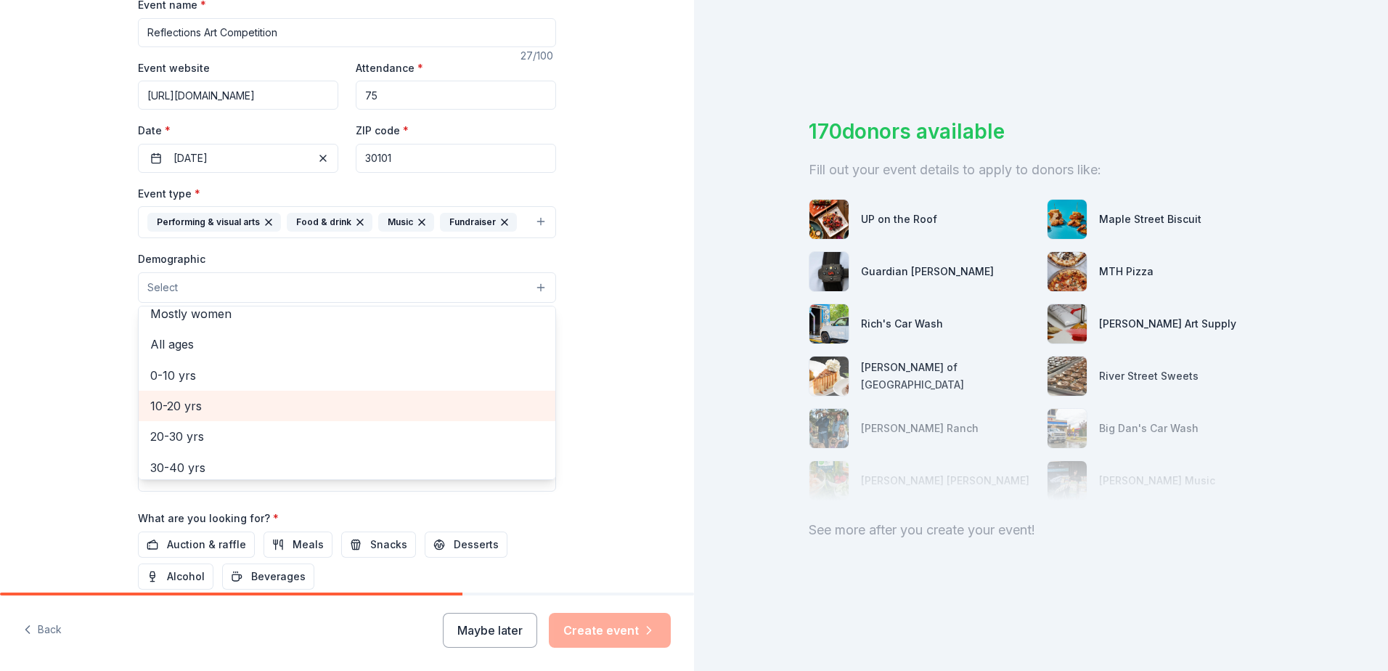
click at [215, 406] on span "10-20 yrs" at bounding box center [346, 405] width 393 height 19
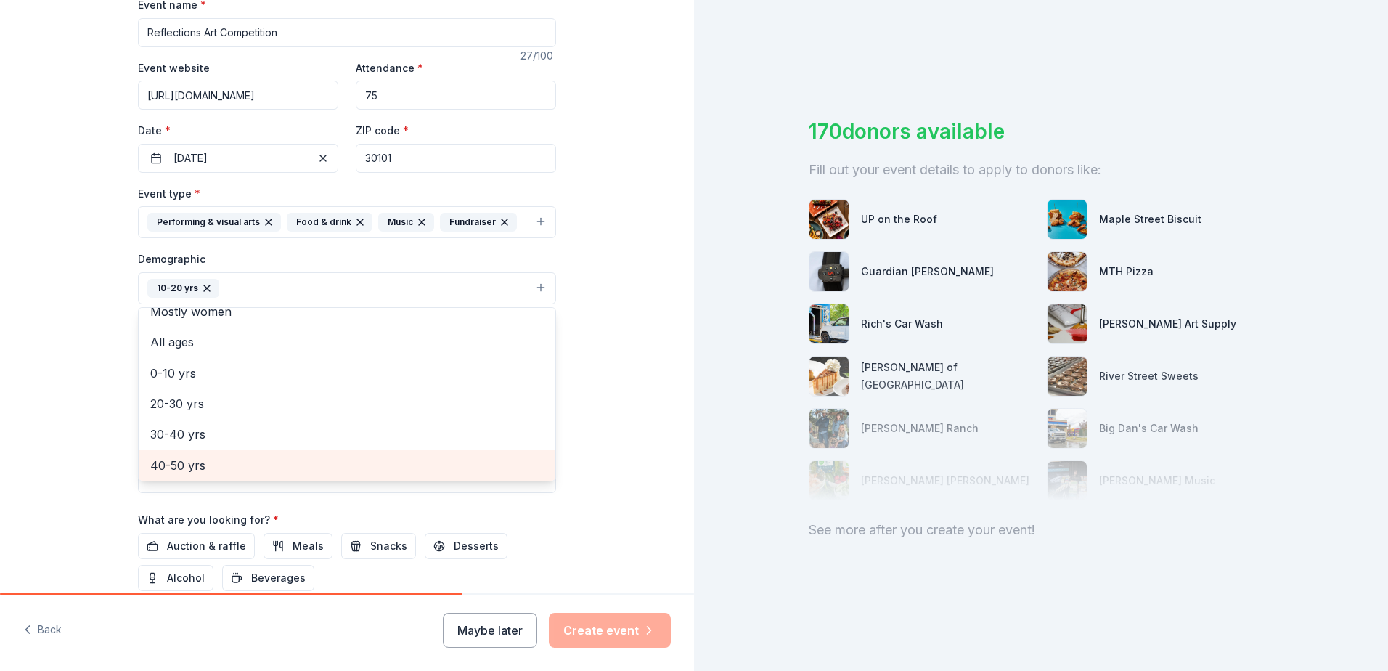
click at [234, 457] on div "40-50 yrs" at bounding box center [347, 465] width 417 height 30
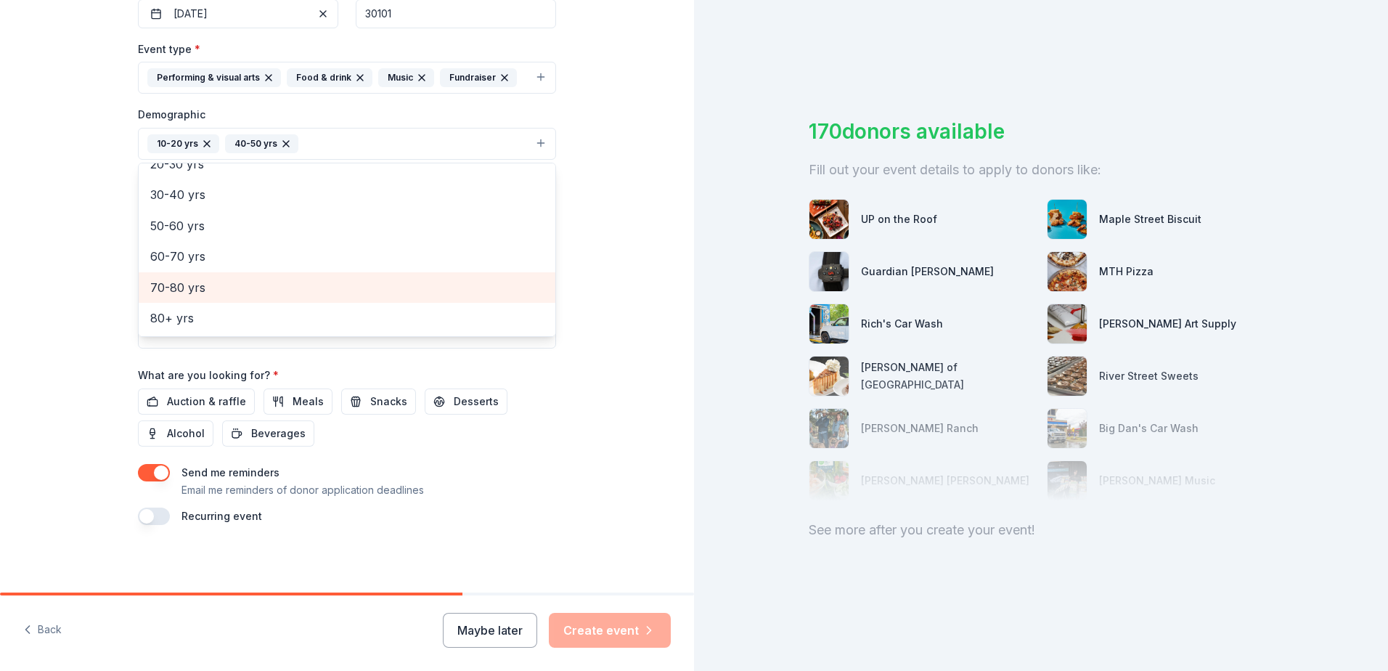
scroll to position [377, 0]
click at [530, 454] on div "Event name * Reflections Art Competition 27 /100 Event website [URL][DOMAIN_NAM…" at bounding box center [347, 186] width 418 height 674
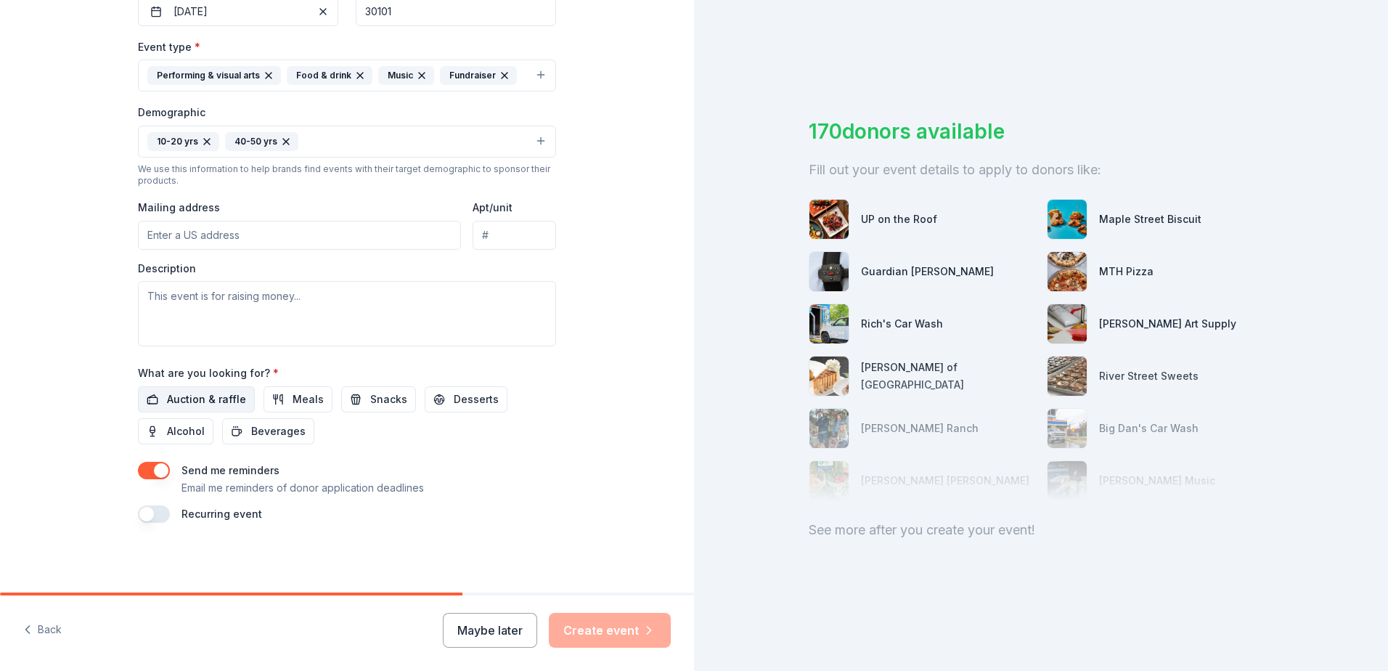
click at [200, 400] on span "Auction & raffle" at bounding box center [206, 398] width 79 height 17
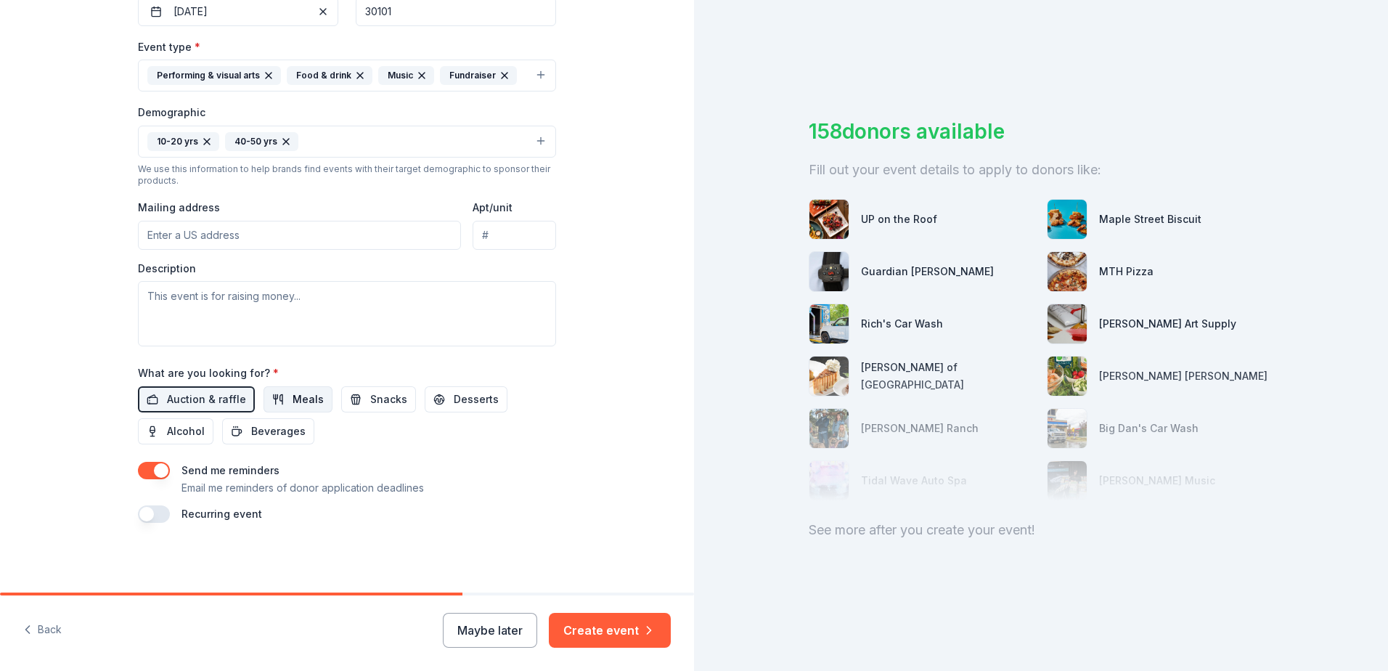
click at [293, 402] on span "Meals" at bounding box center [308, 398] width 31 height 17
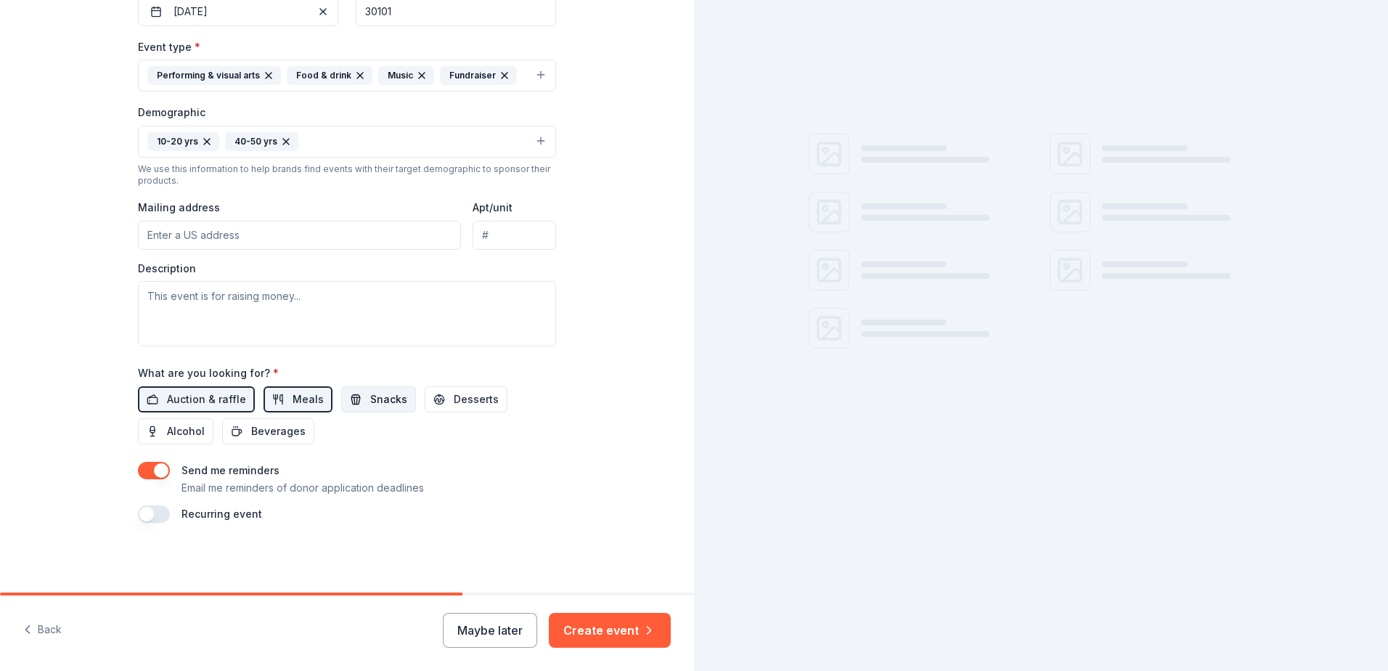
click at [370, 405] on span "Snacks" at bounding box center [388, 398] width 37 height 17
click at [456, 408] on button "Desserts" at bounding box center [466, 399] width 83 height 26
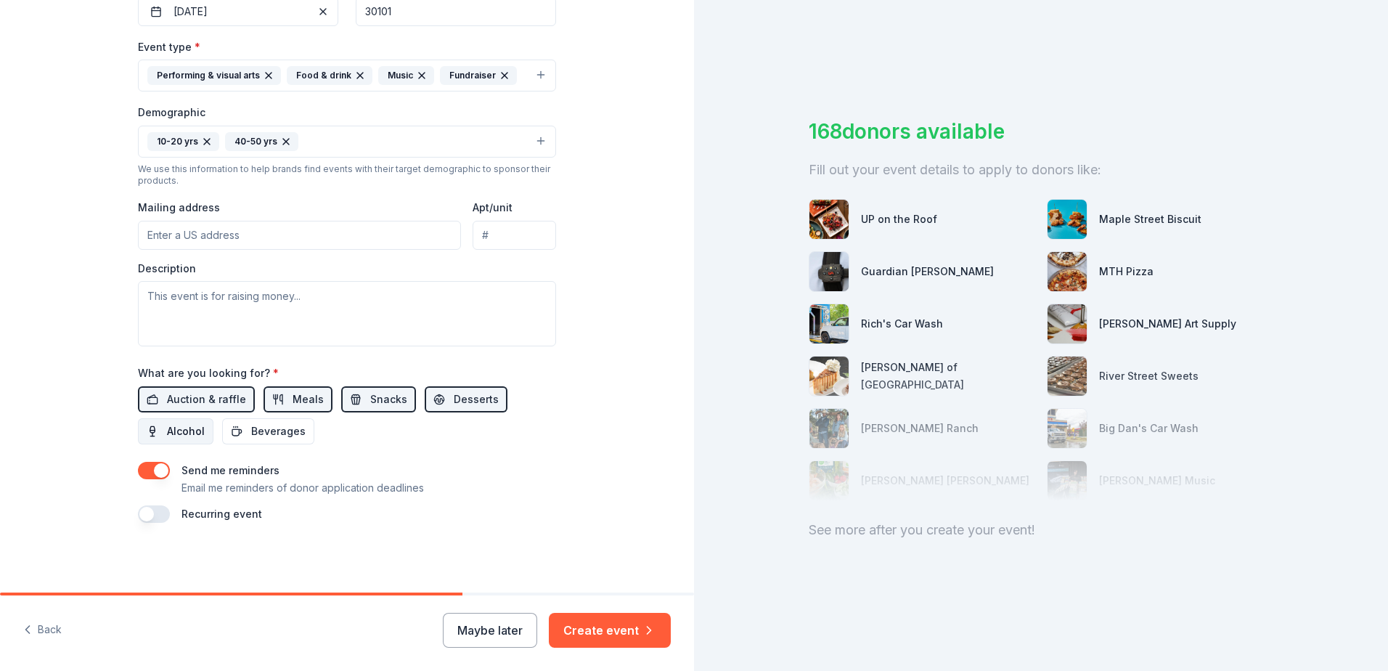
click at [187, 433] on span "Alcohol" at bounding box center [186, 430] width 38 height 17
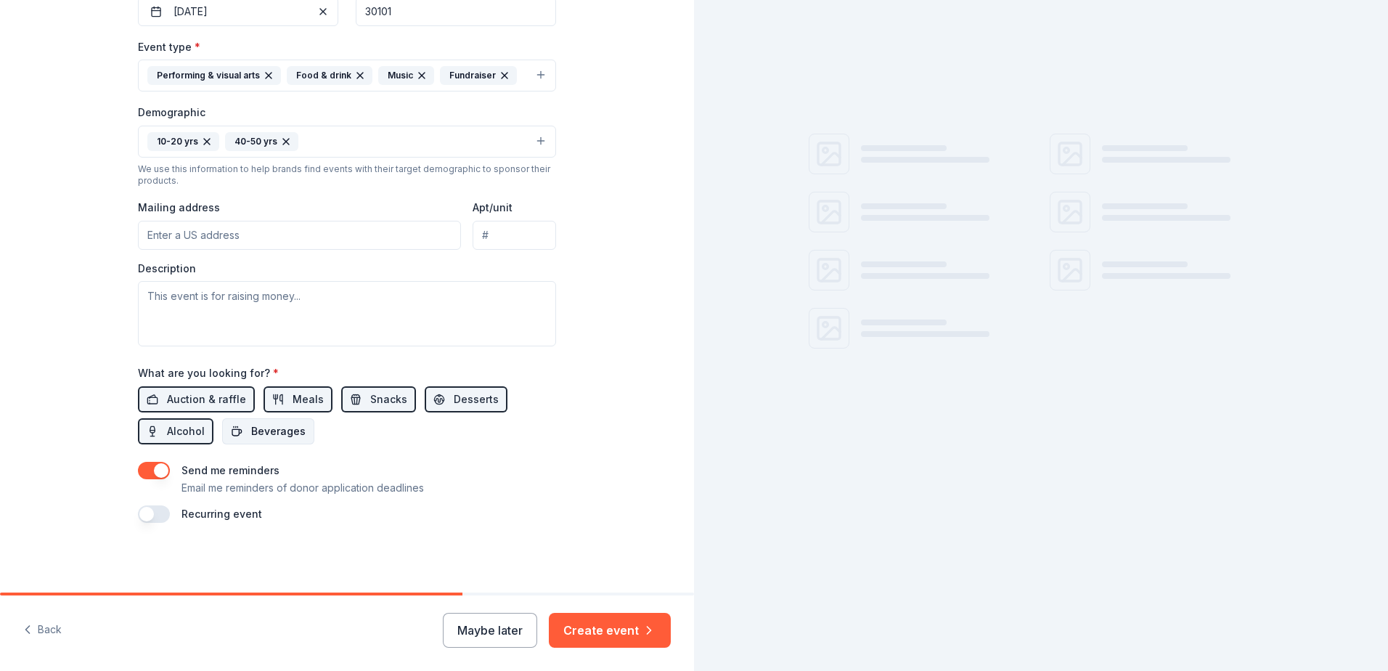
click at [255, 433] on span "Beverages" at bounding box center [278, 430] width 54 height 17
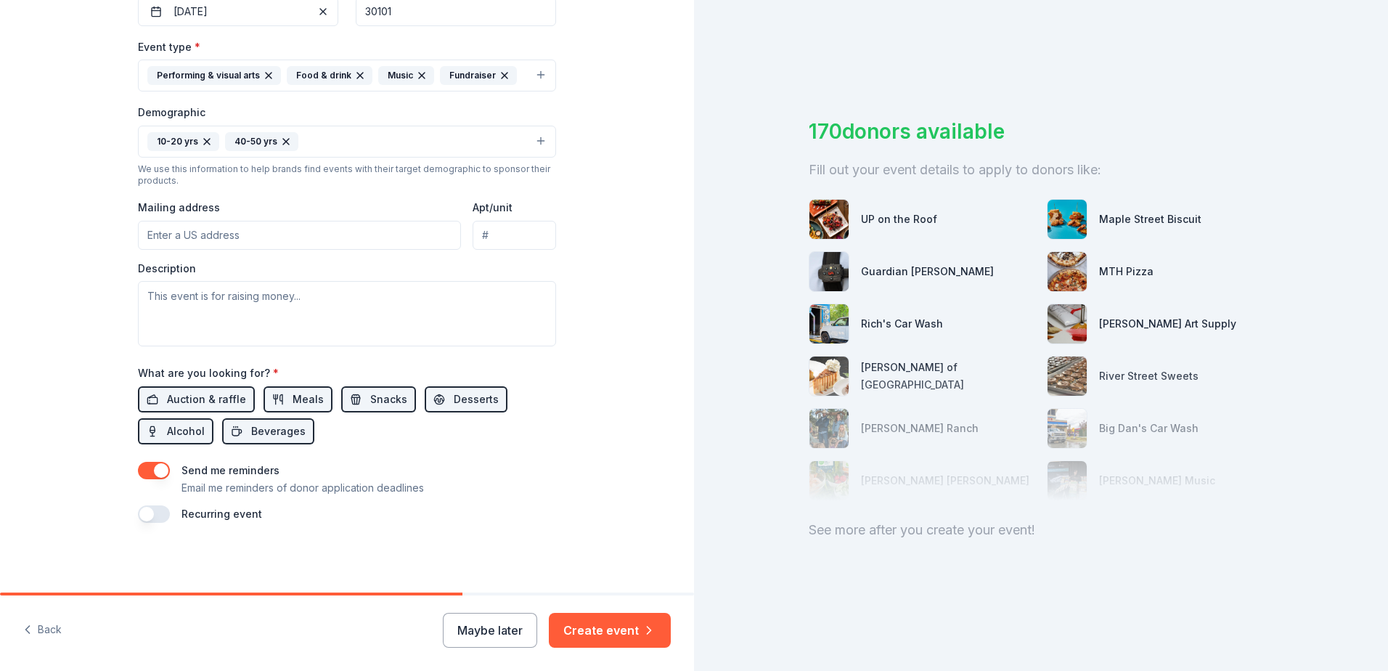
click at [158, 517] on button "button" at bounding box center [154, 513] width 32 height 17
click at [181, 316] on textarea at bounding box center [347, 313] width 418 height 65
paste textarea "The PTA Reflections Celebration is a powerful tool for encouraging students to …"
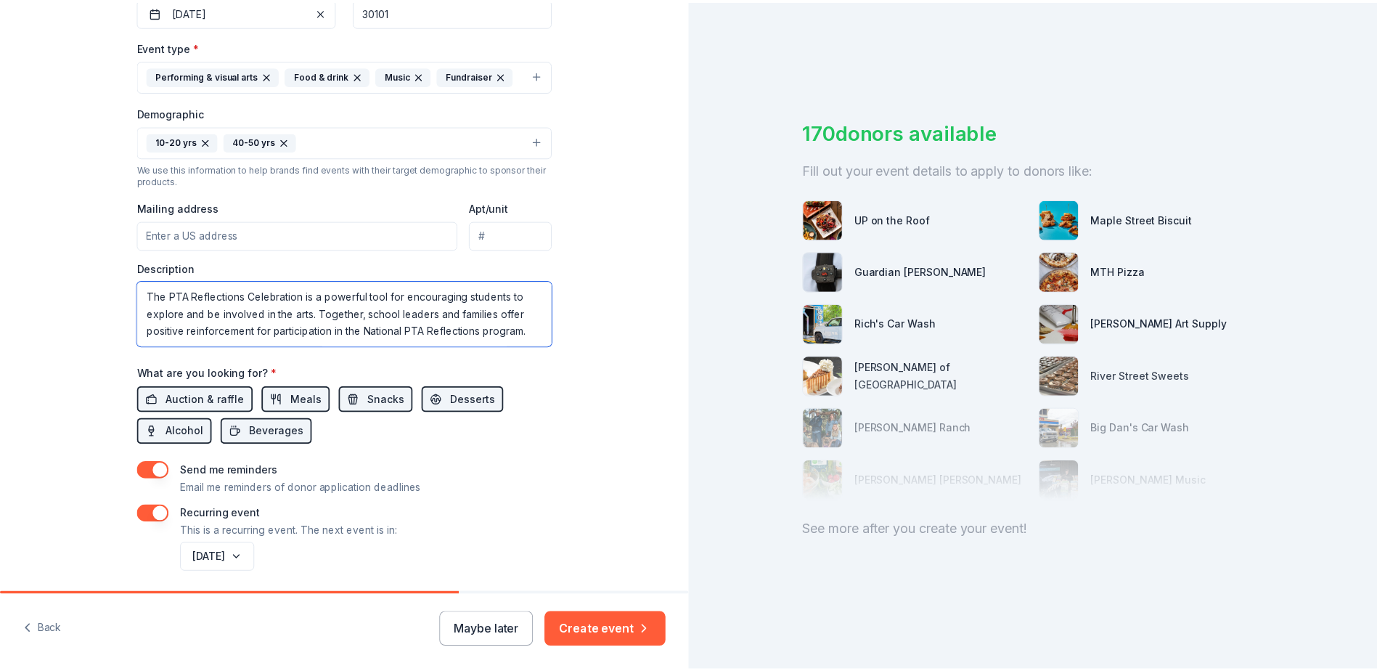
scroll to position [218, 0]
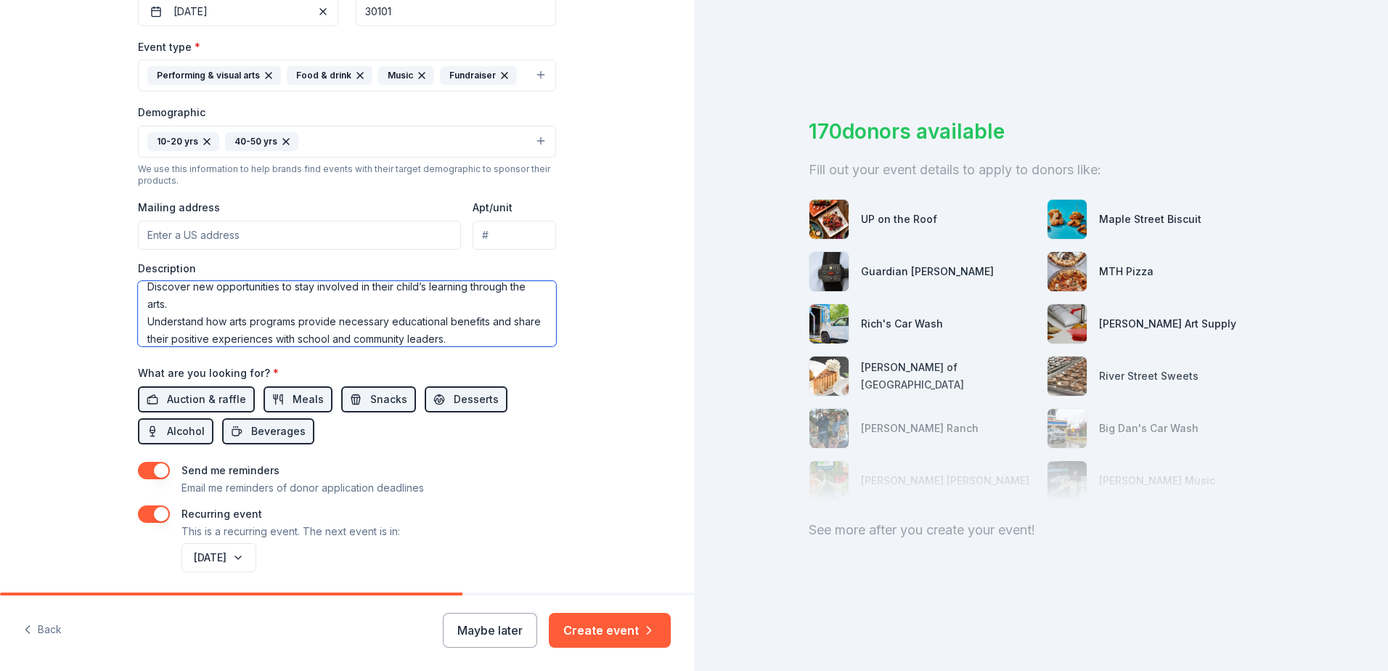
type textarea "The PTA Reflections Celebration is a powerful tool for encouraging students to …"
click at [225, 234] on input "Mailing address" at bounding box center [299, 235] width 323 height 29
type input "[STREET_ADDRESS]"
click at [597, 632] on button "Create event" at bounding box center [610, 630] width 122 height 35
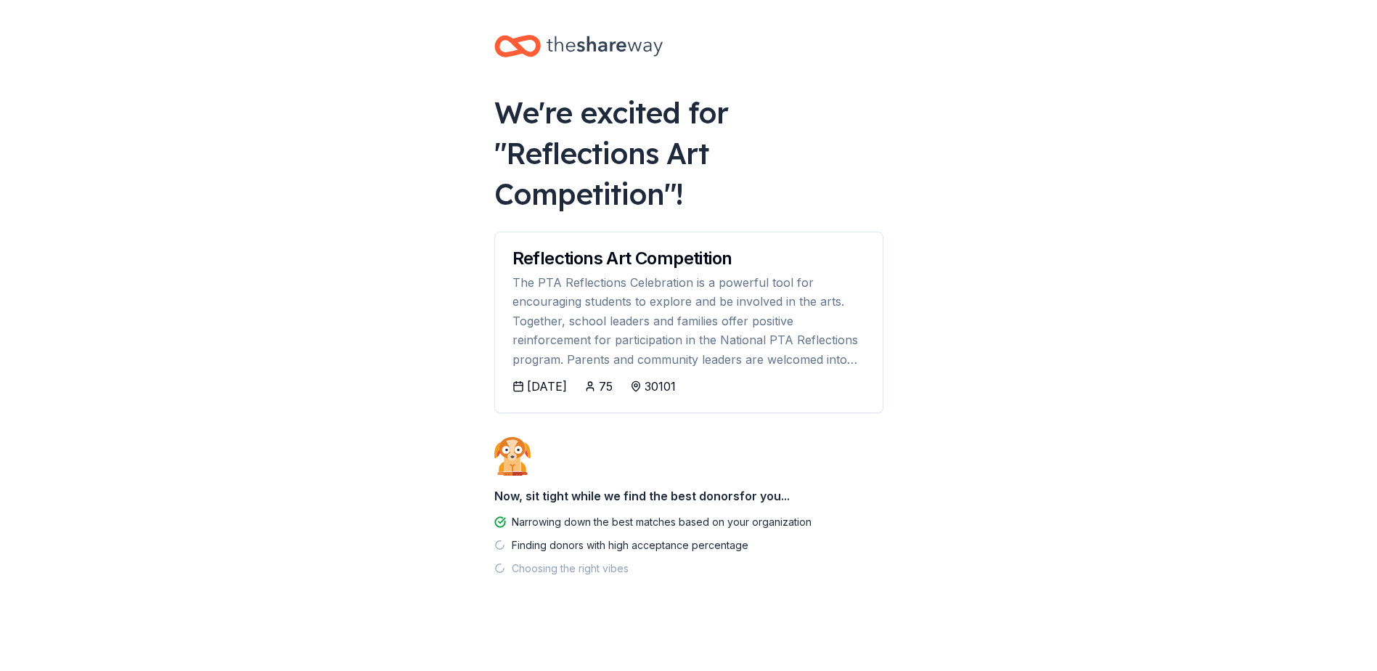
scroll to position [2, 0]
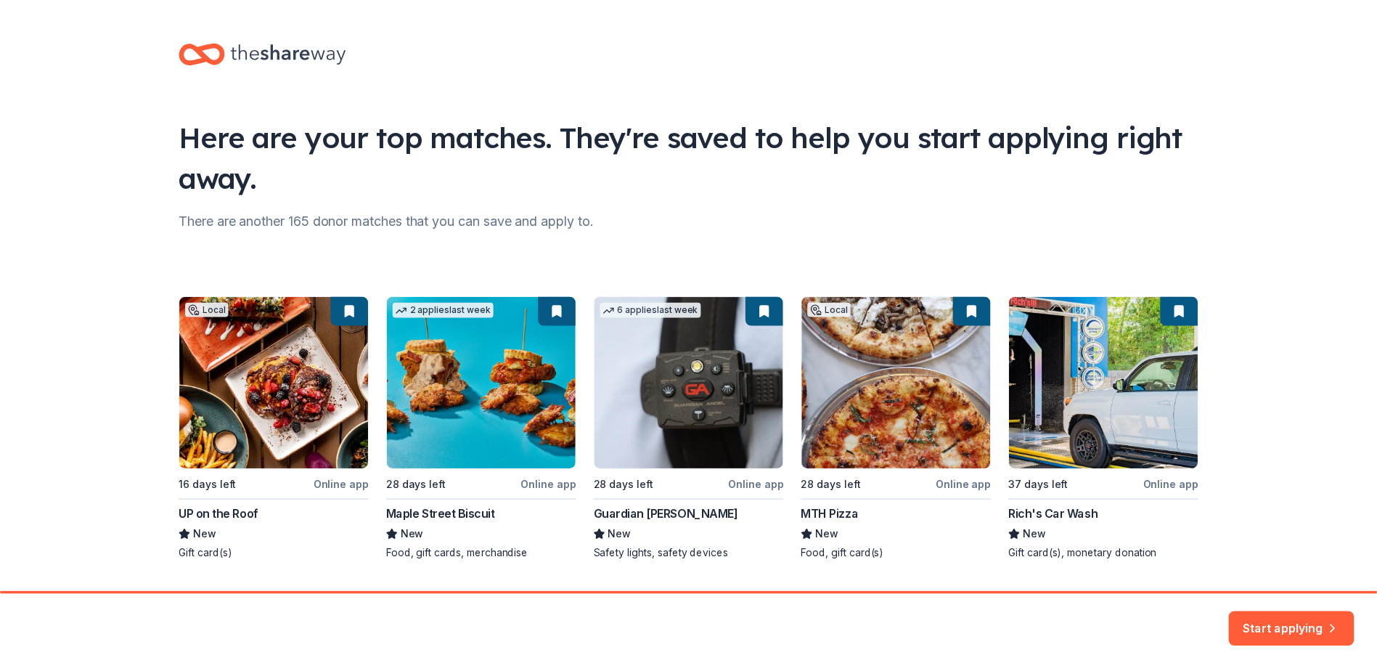
scroll to position [38, 0]
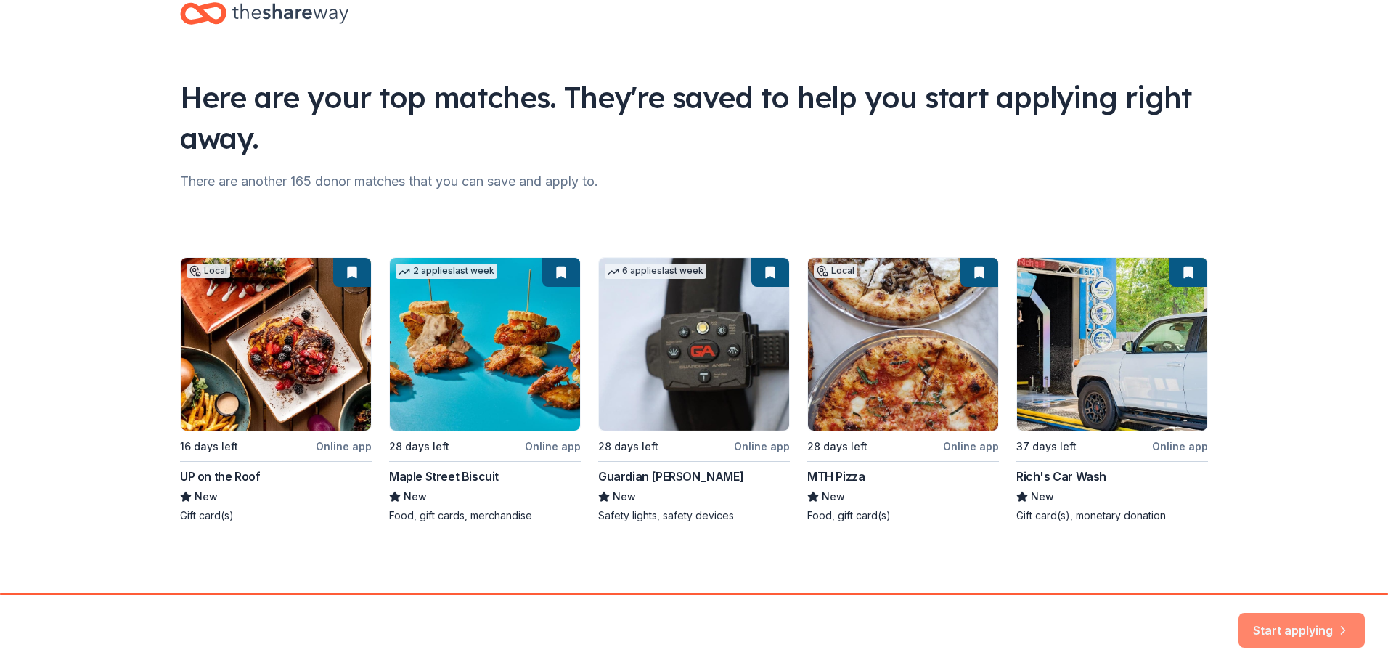
click at [1328, 631] on button "Start applying" at bounding box center [1301, 621] width 126 height 35
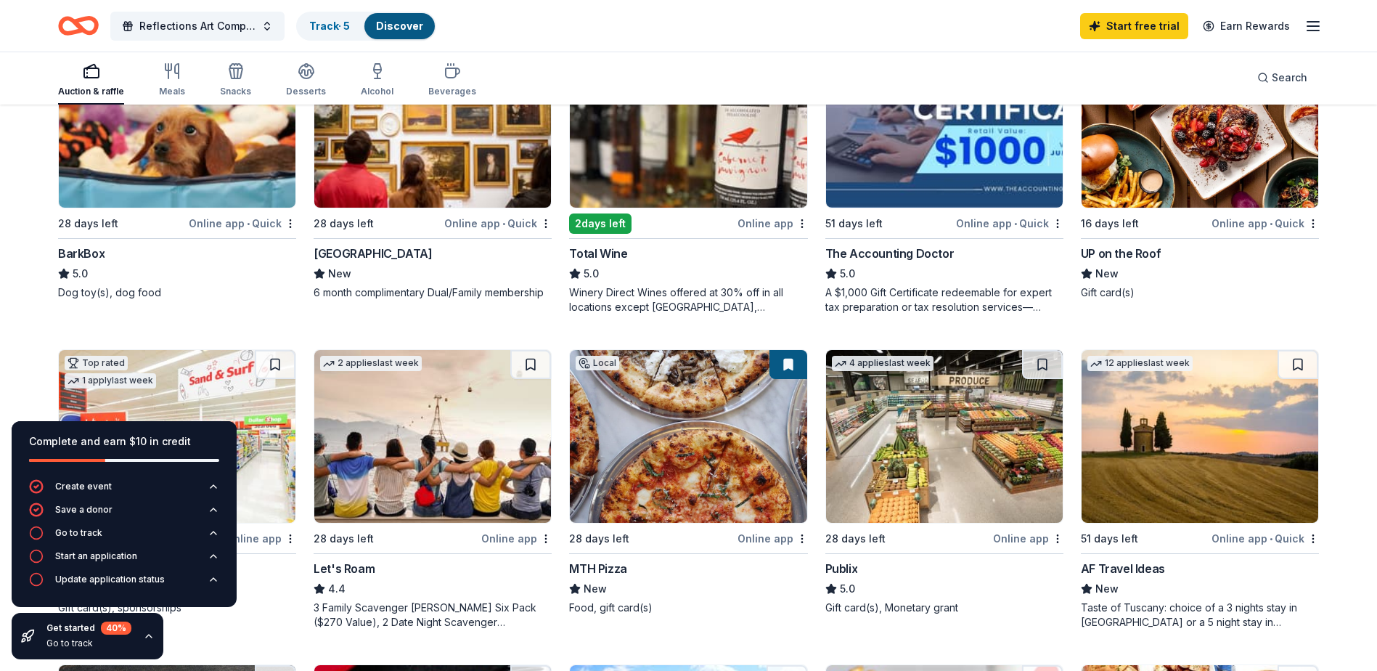
scroll to position [508, 0]
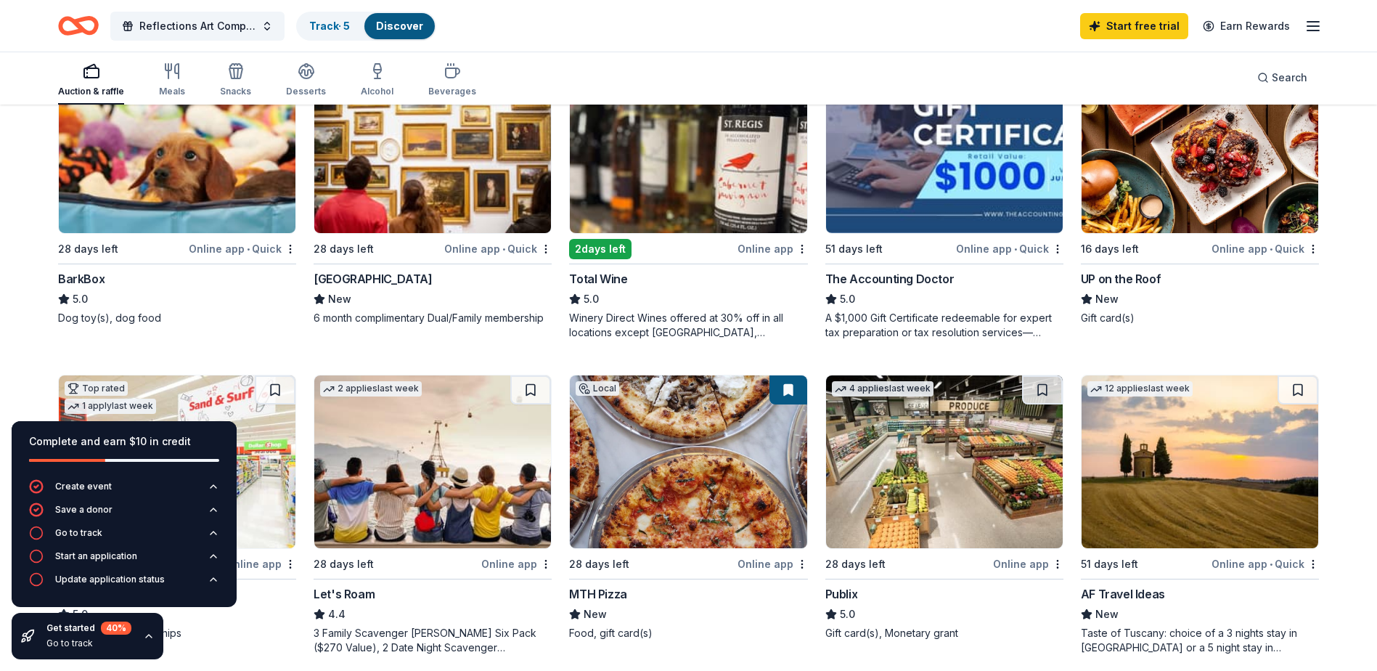
click at [521, 251] on div "Online app • Quick" at bounding box center [497, 249] width 107 height 18
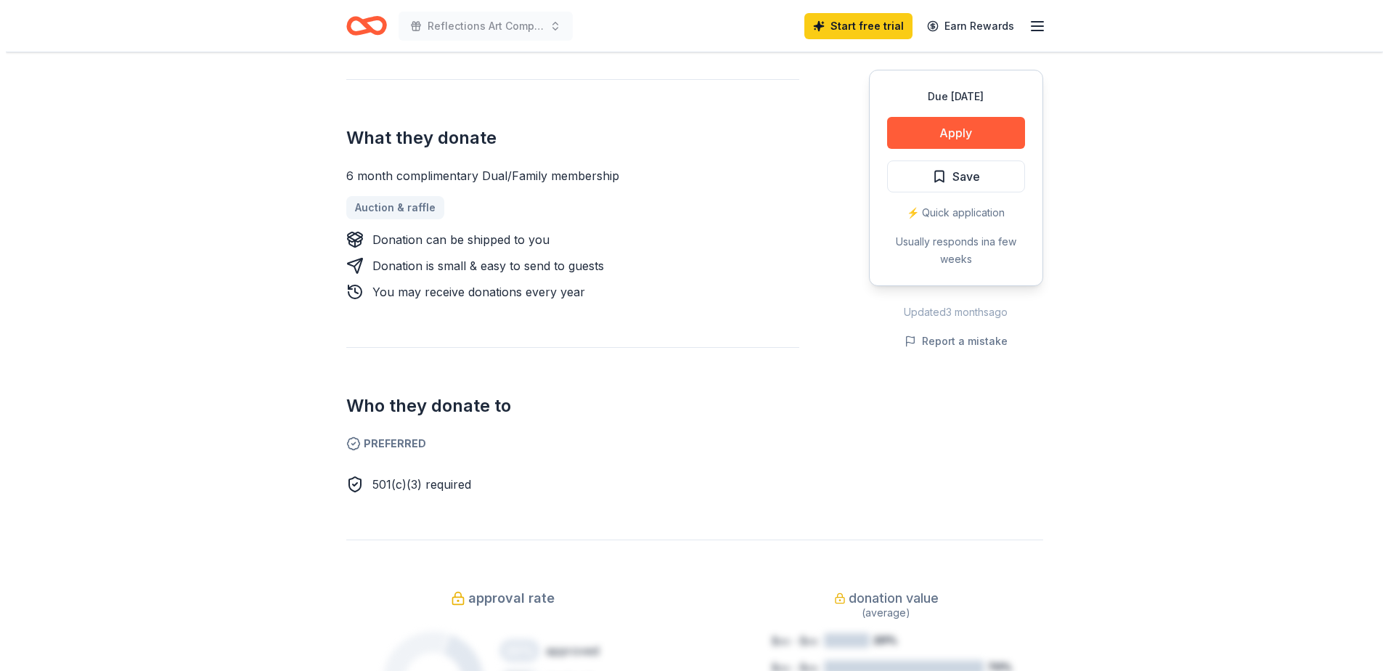
scroll to position [508, 0]
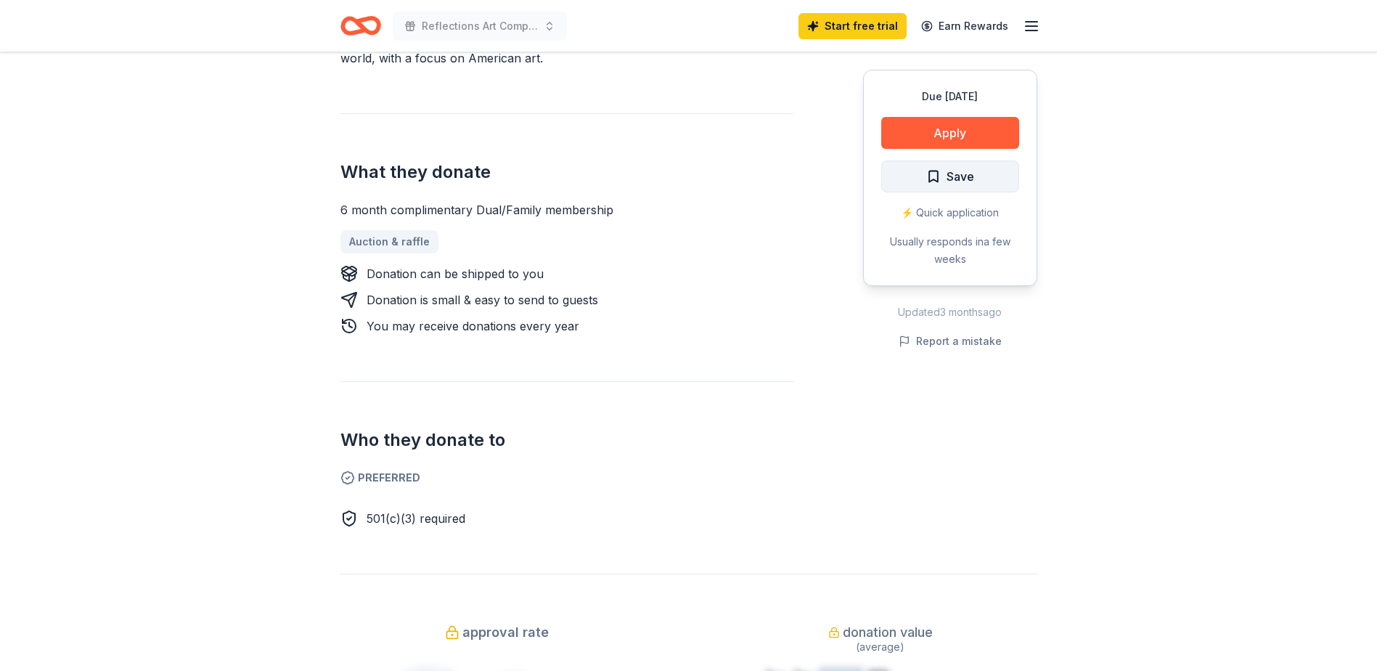
click at [942, 175] on span "Save" at bounding box center [950, 176] width 48 height 19
click at [949, 141] on button "Apply" at bounding box center [950, 133] width 138 height 32
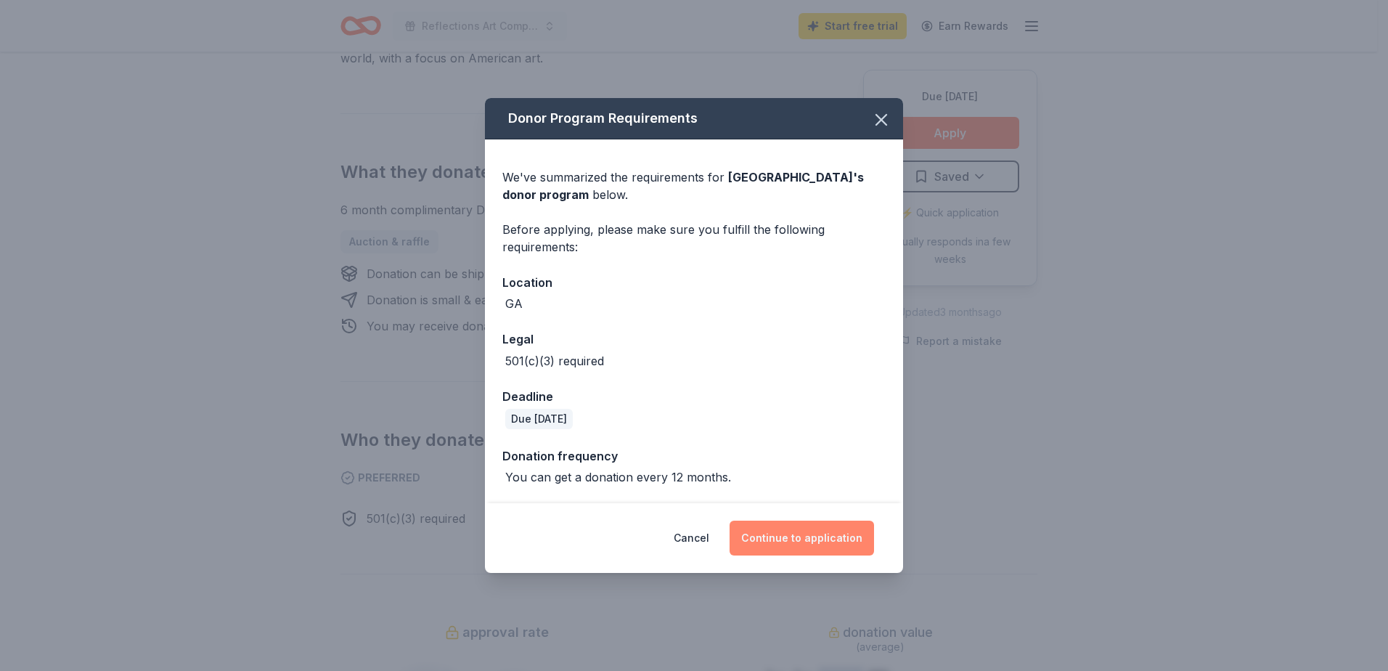
click at [824, 538] on button "Continue to application" at bounding box center [801, 537] width 144 height 35
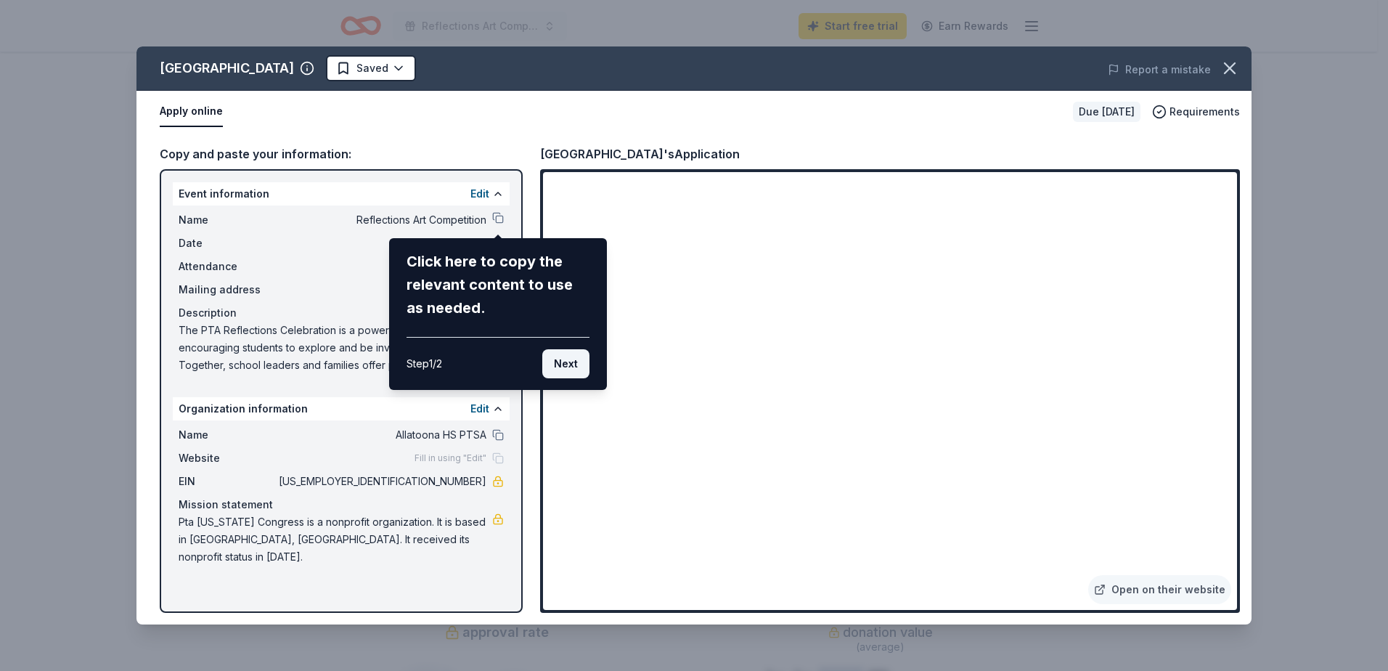
click at [562, 365] on button "Next" at bounding box center [565, 363] width 47 height 29
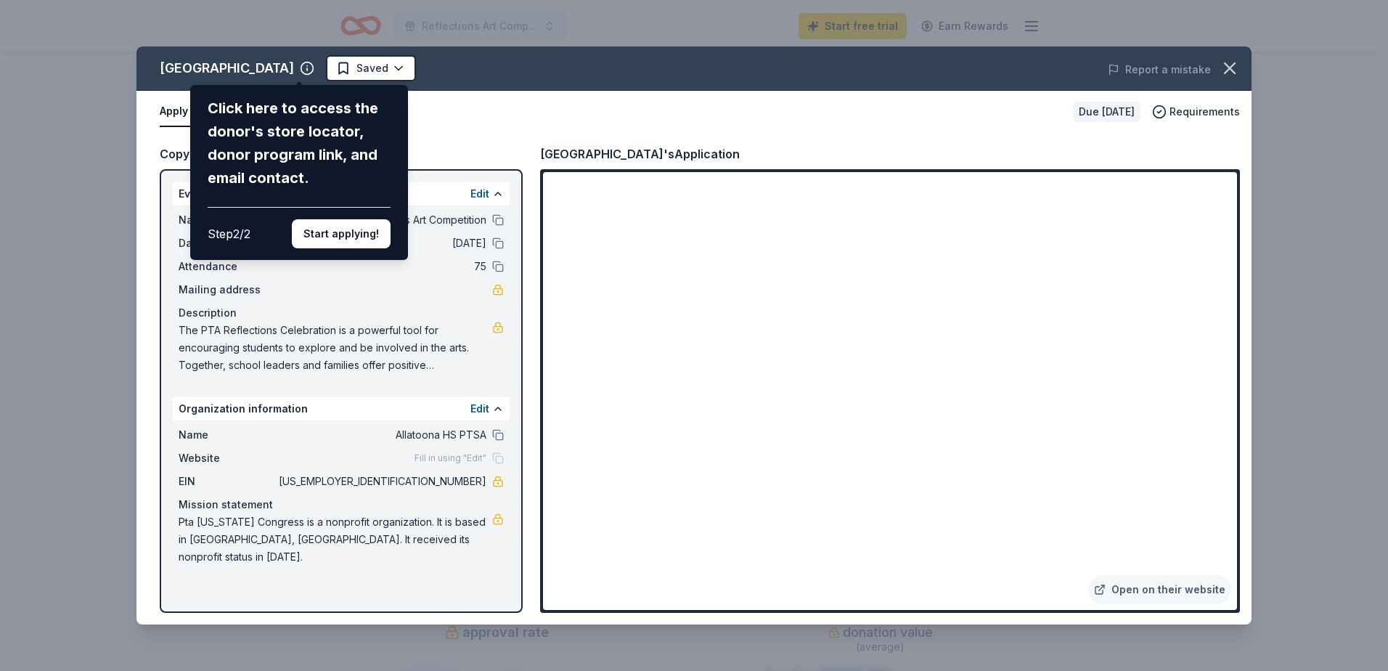
click at [335, 70] on div "High Museum of Art Click here to access the donor's store locator, donor progra…" at bounding box center [693, 335] width 1115 height 578
click at [332, 240] on button "Start applying!" at bounding box center [341, 233] width 99 height 29
